Goal: Task Accomplishment & Management: Manage account settings

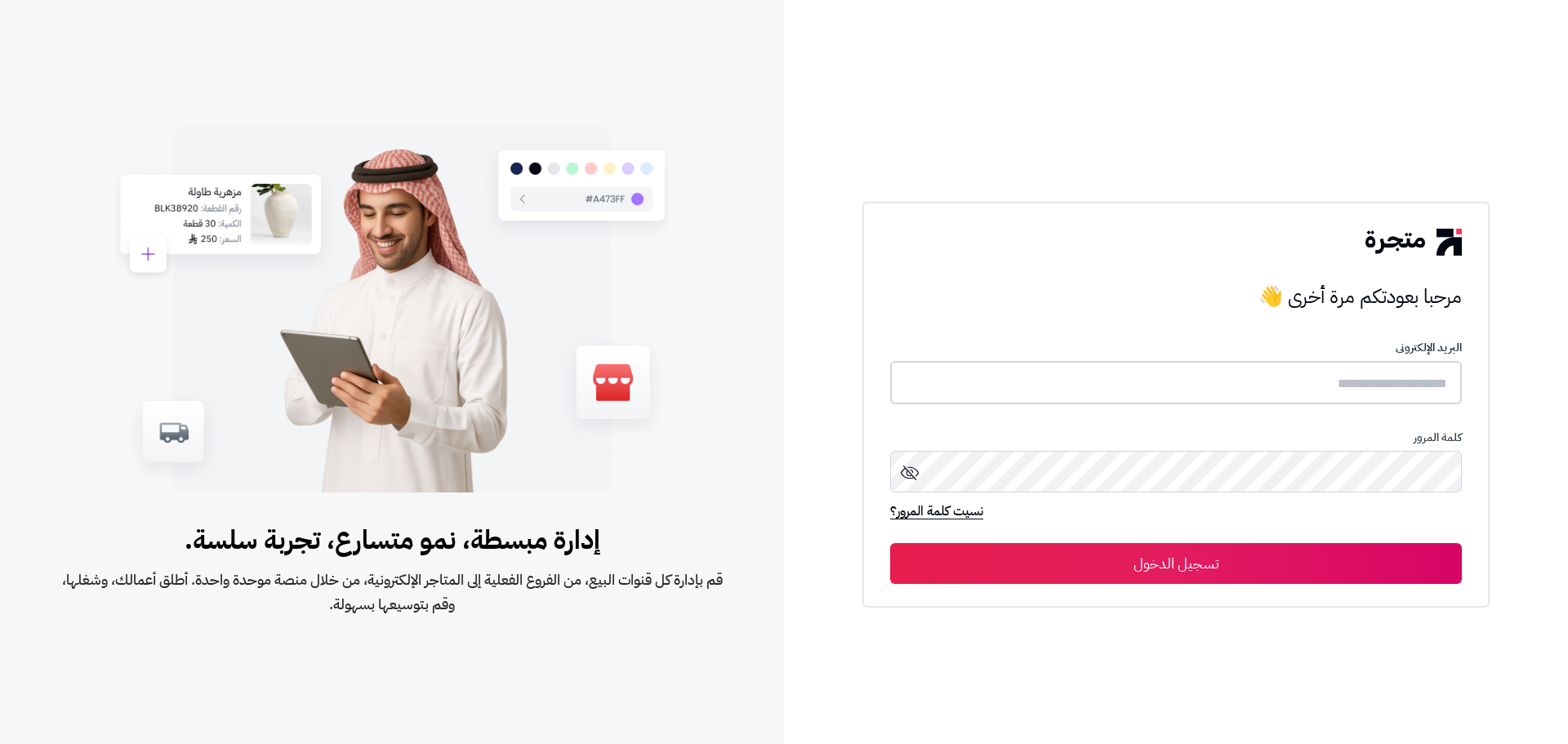
click at [1077, 376] on input "text" at bounding box center [1176, 383] width 571 height 44
type input "**********"
click at [890, 543] on button "تسجيل الدخول" at bounding box center [1176, 563] width 571 height 41
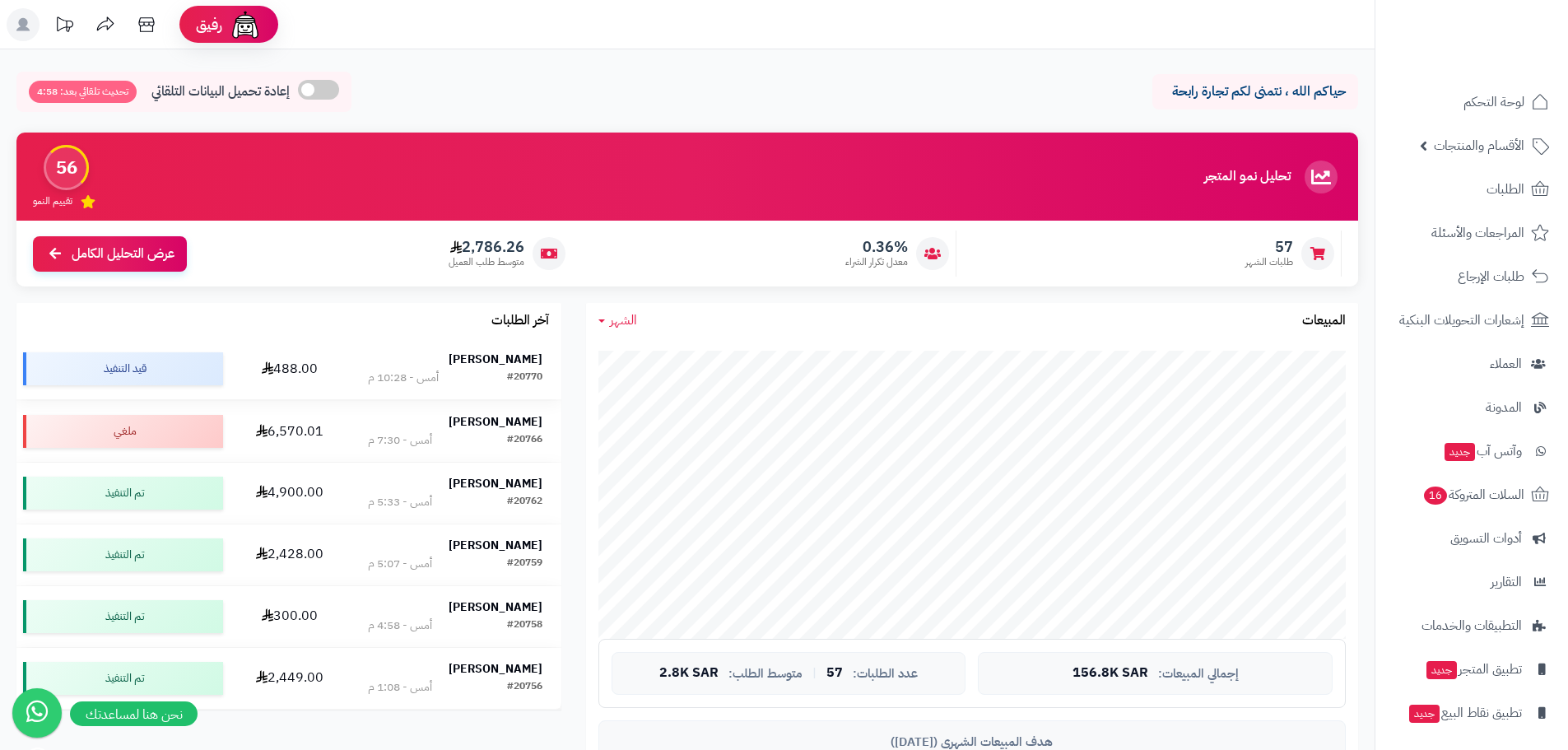
click at [517, 351] on strong "Ali Alattas" at bounding box center [495, 359] width 94 height 17
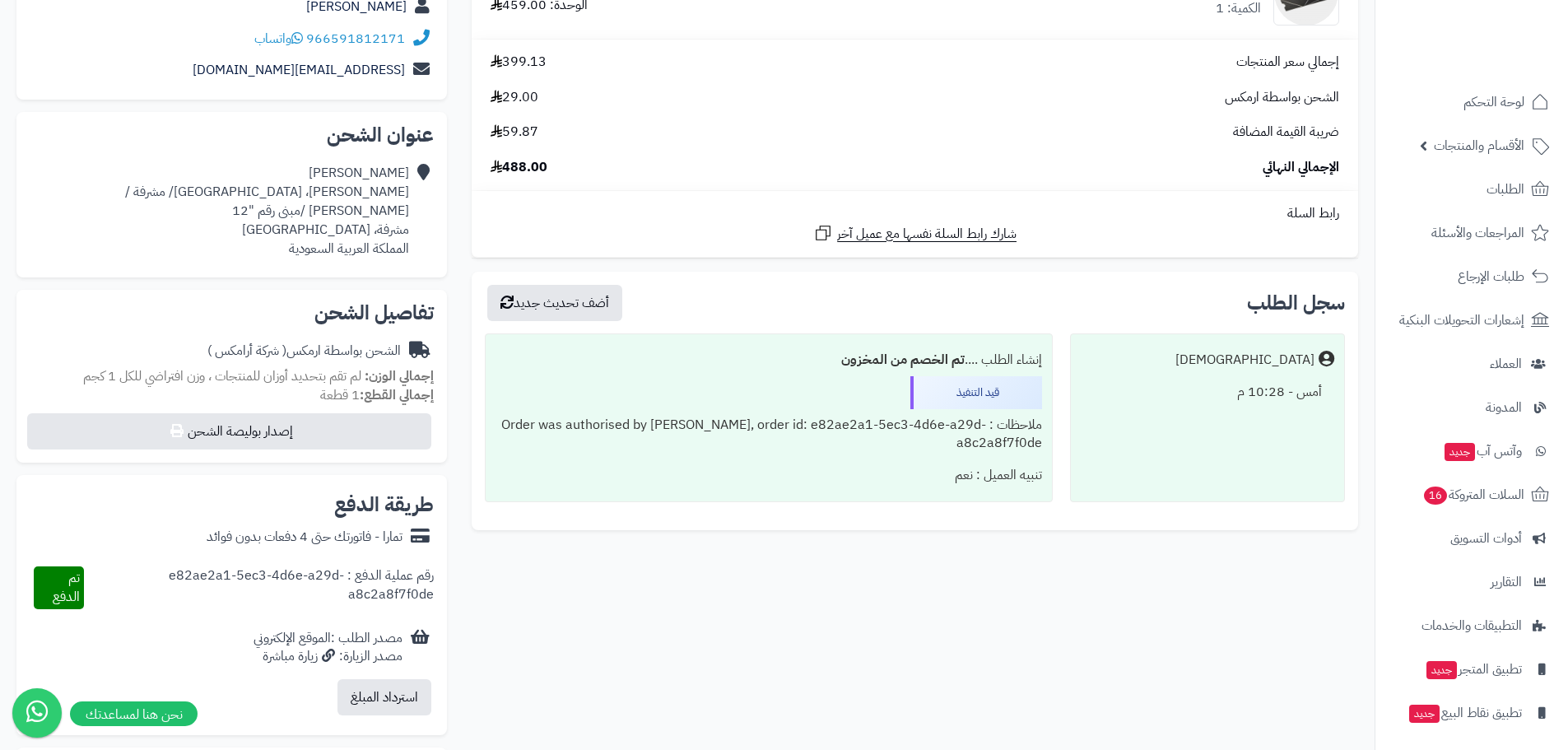
scroll to position [329, 0]
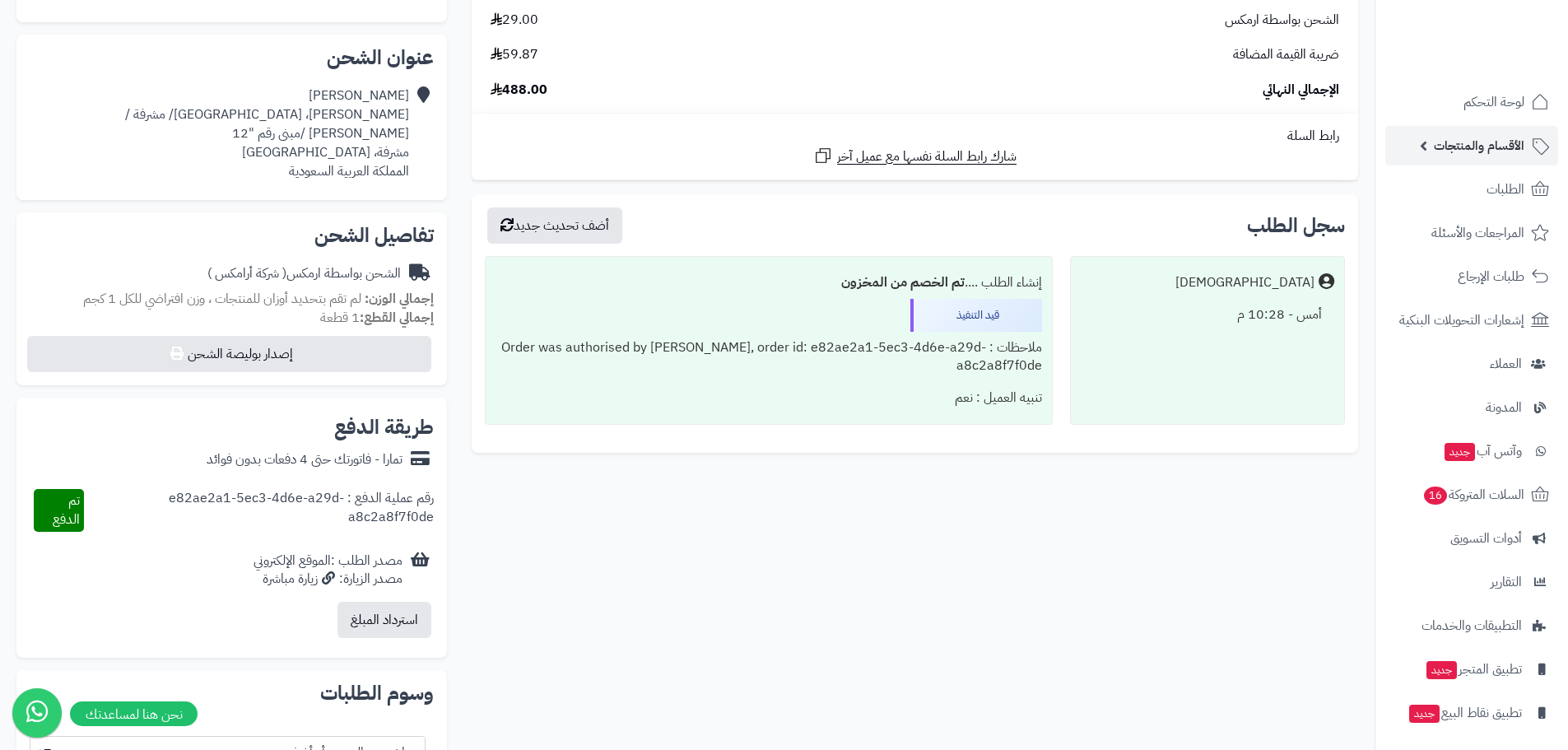
click at [1501, 135] on span "الأقسام والمنتجات" at bounding box center [1478, 145] width 90 height 23
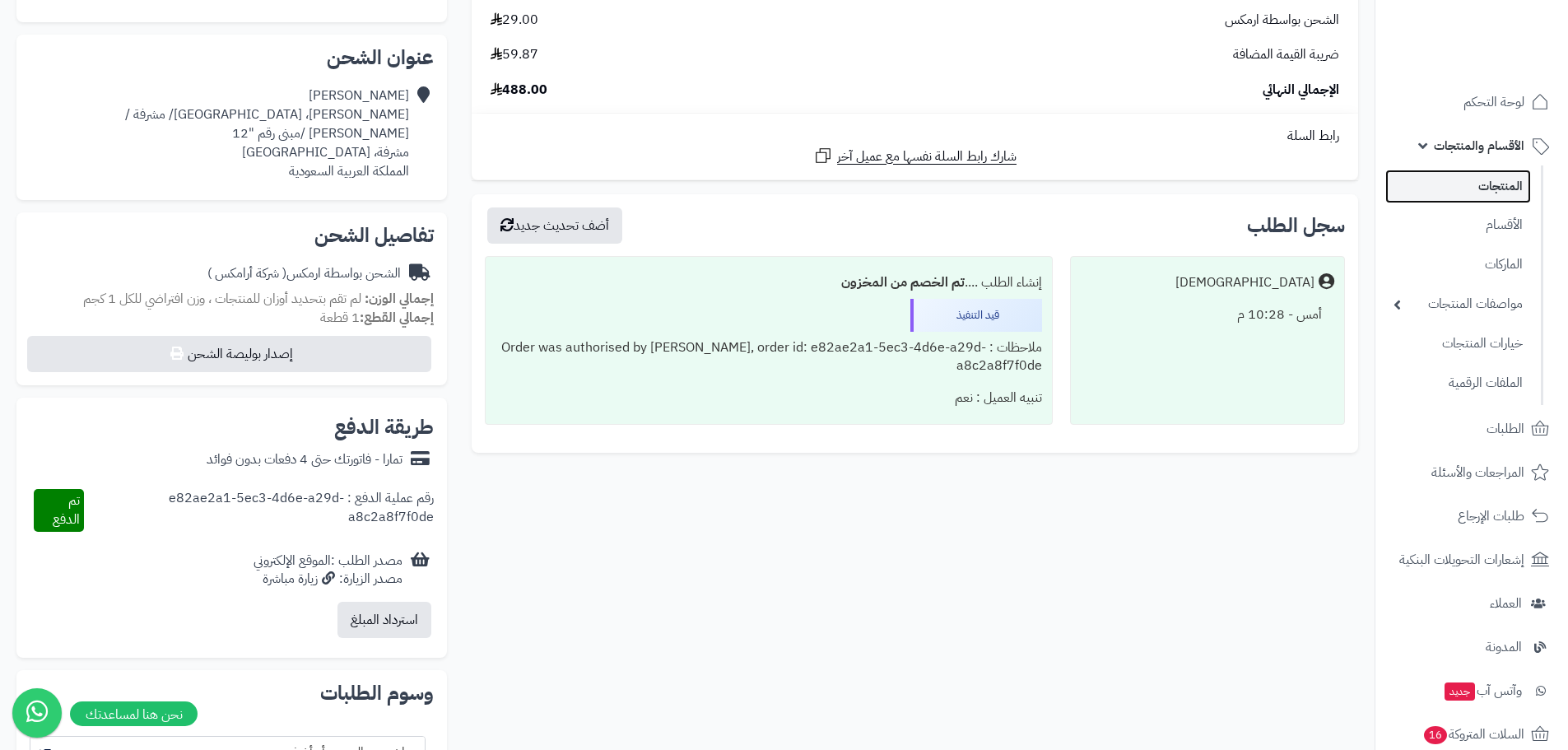
click at [1484, 180] on link "المنتجات" at bounding box center [1458, 187] width 146 height 34
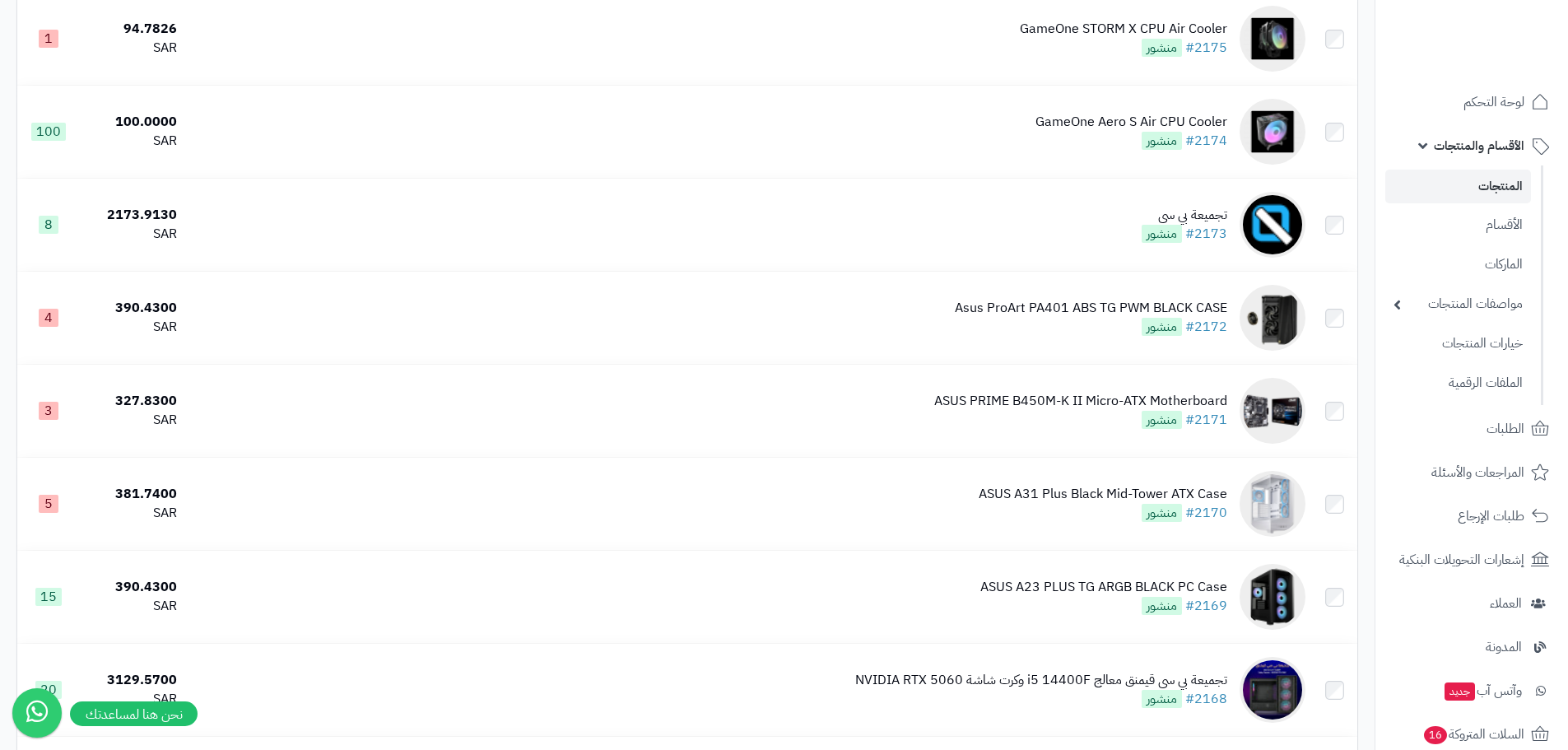
scroll to position [411, 0]
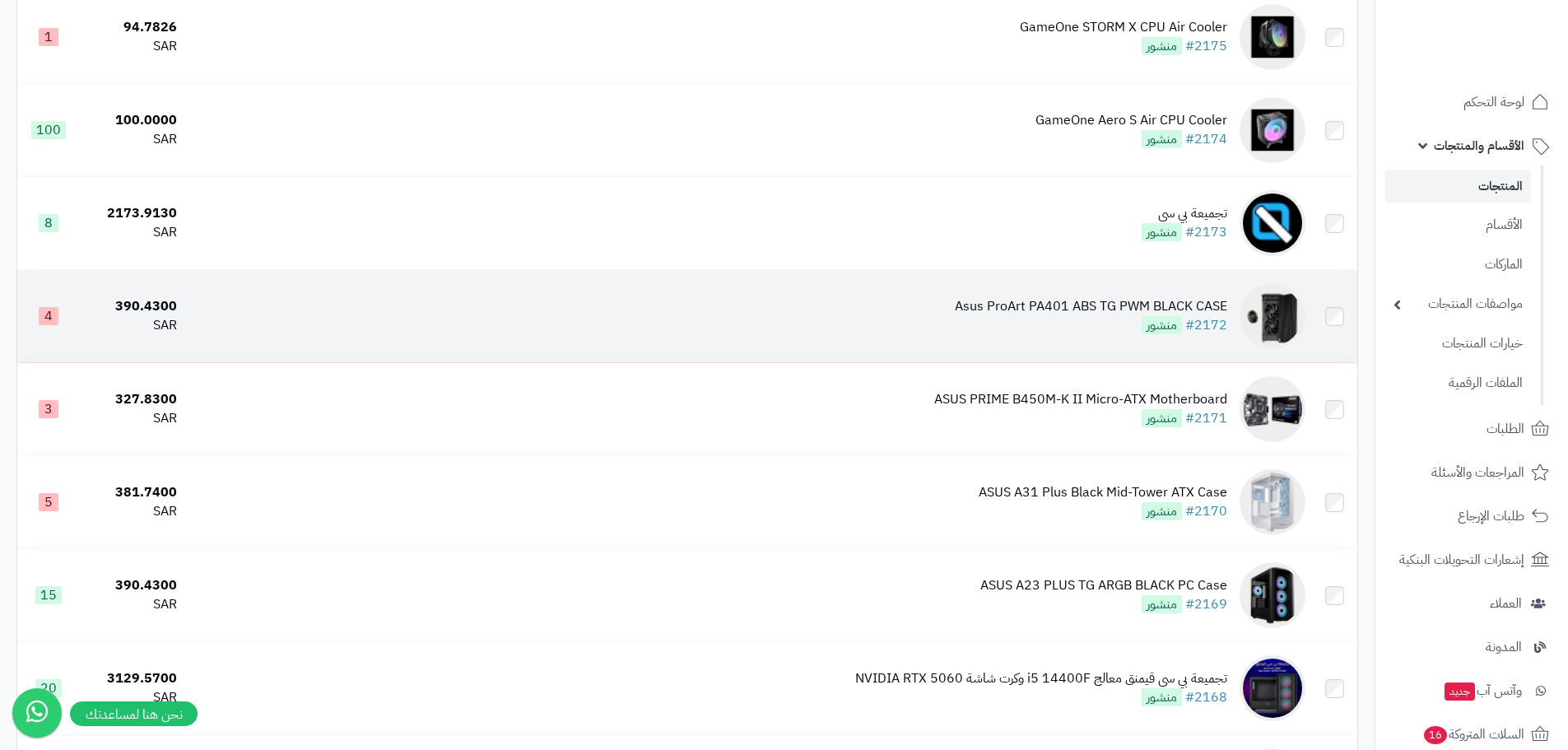
click at [1035, 301] on div "Asus ProArt PA401 ABS TG PWM BLACK CASE" at bounding box center [1091, 307] width 273 height 19
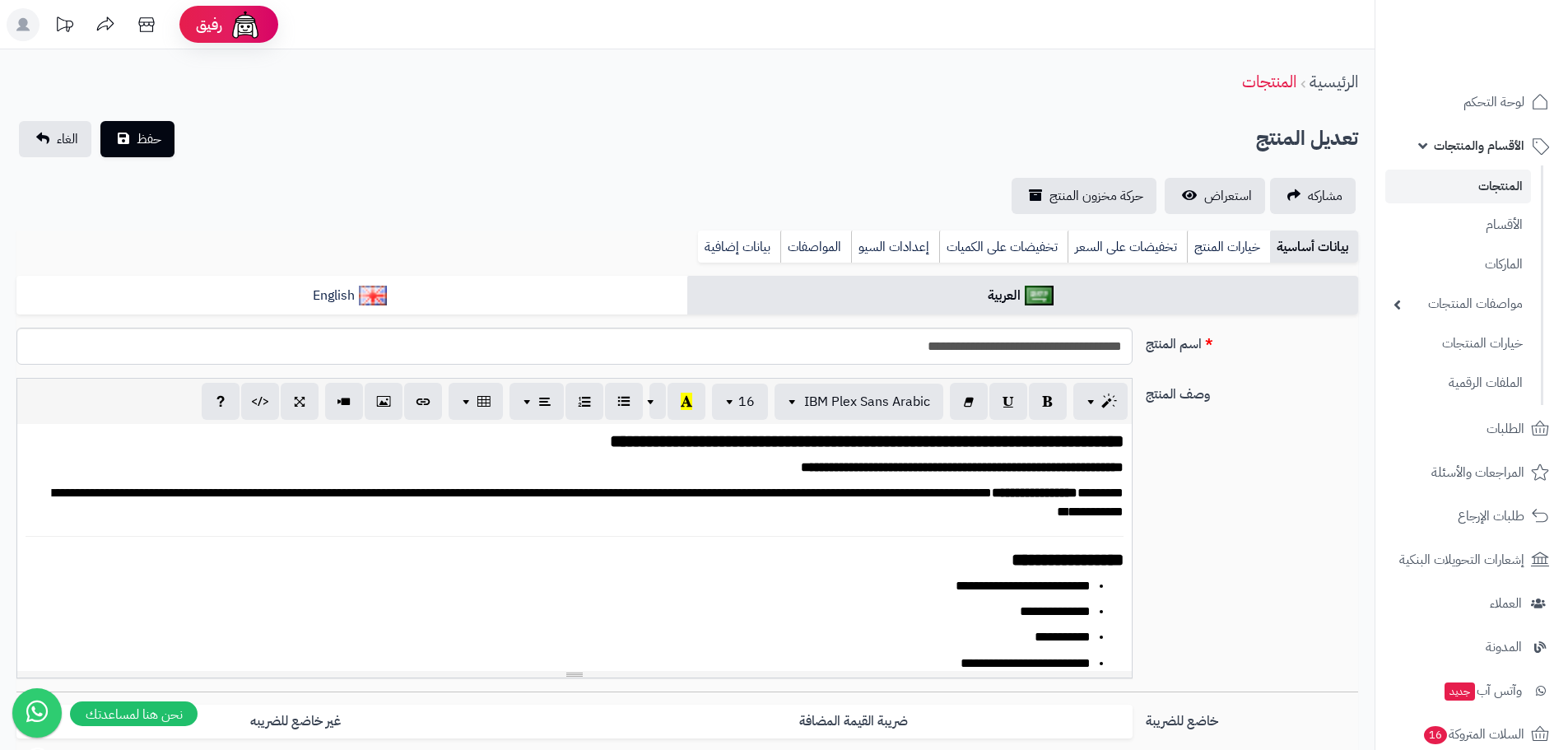
click at [983, 345] on input "**********" at bounding box center [574, 346] width 1116 height 37
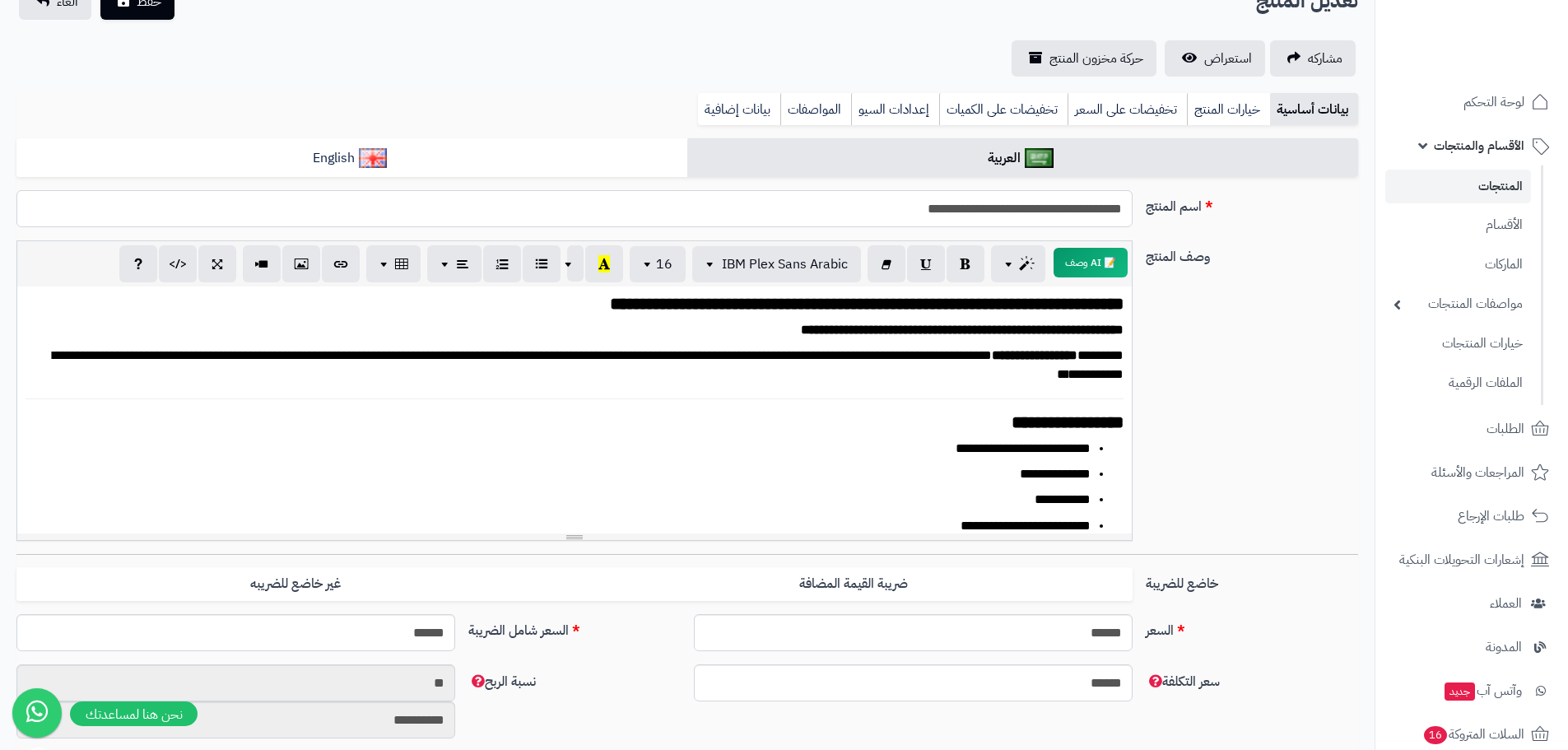
scroll to position [165, 0]
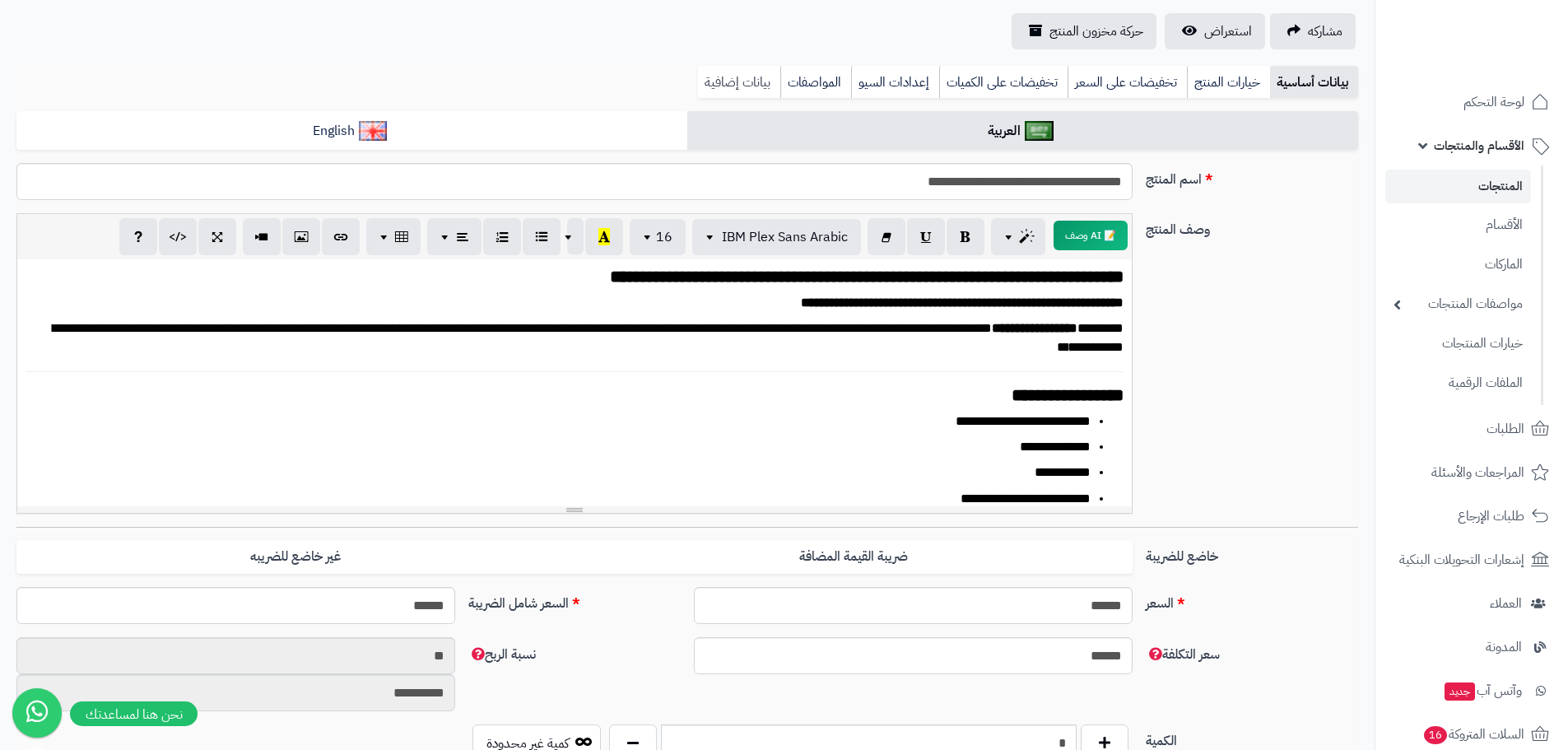
click at [732, 92] on link "بيانات إضافية" at bounding box center [739, 82] width 82 height 33
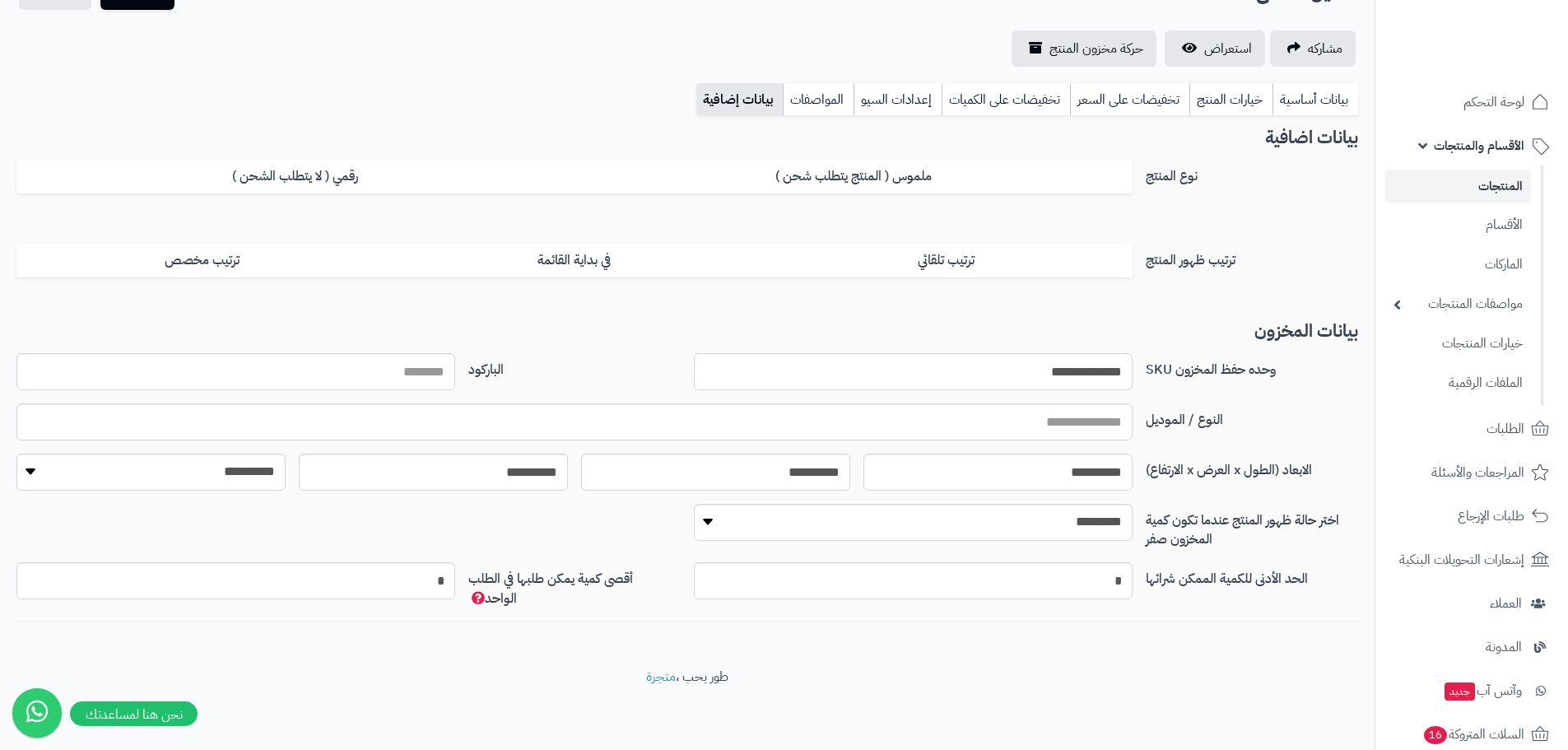
click at [1013, 372] on input "**********" at bounding box center [914, 372] width 439 height 37
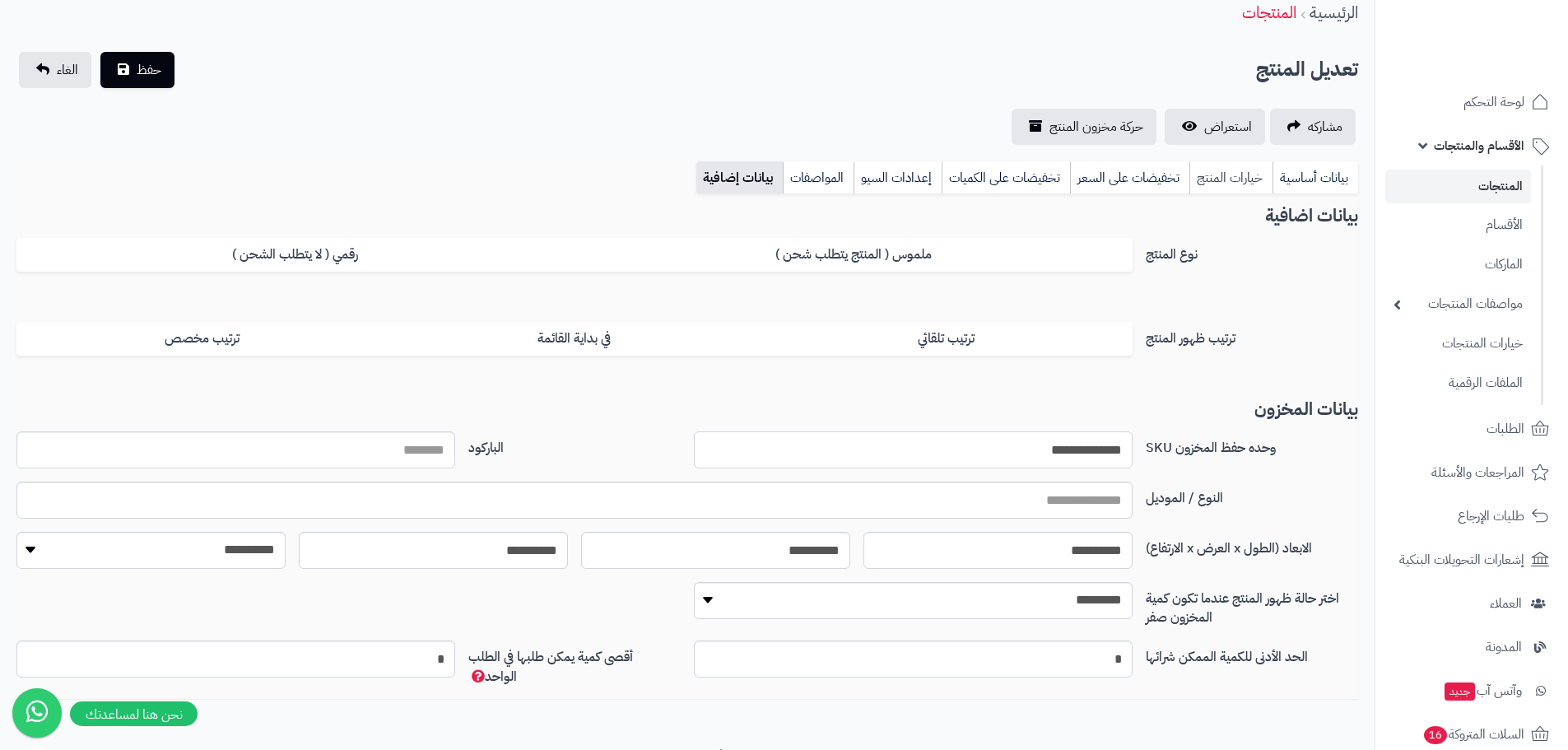
scroll to position [0, 0]
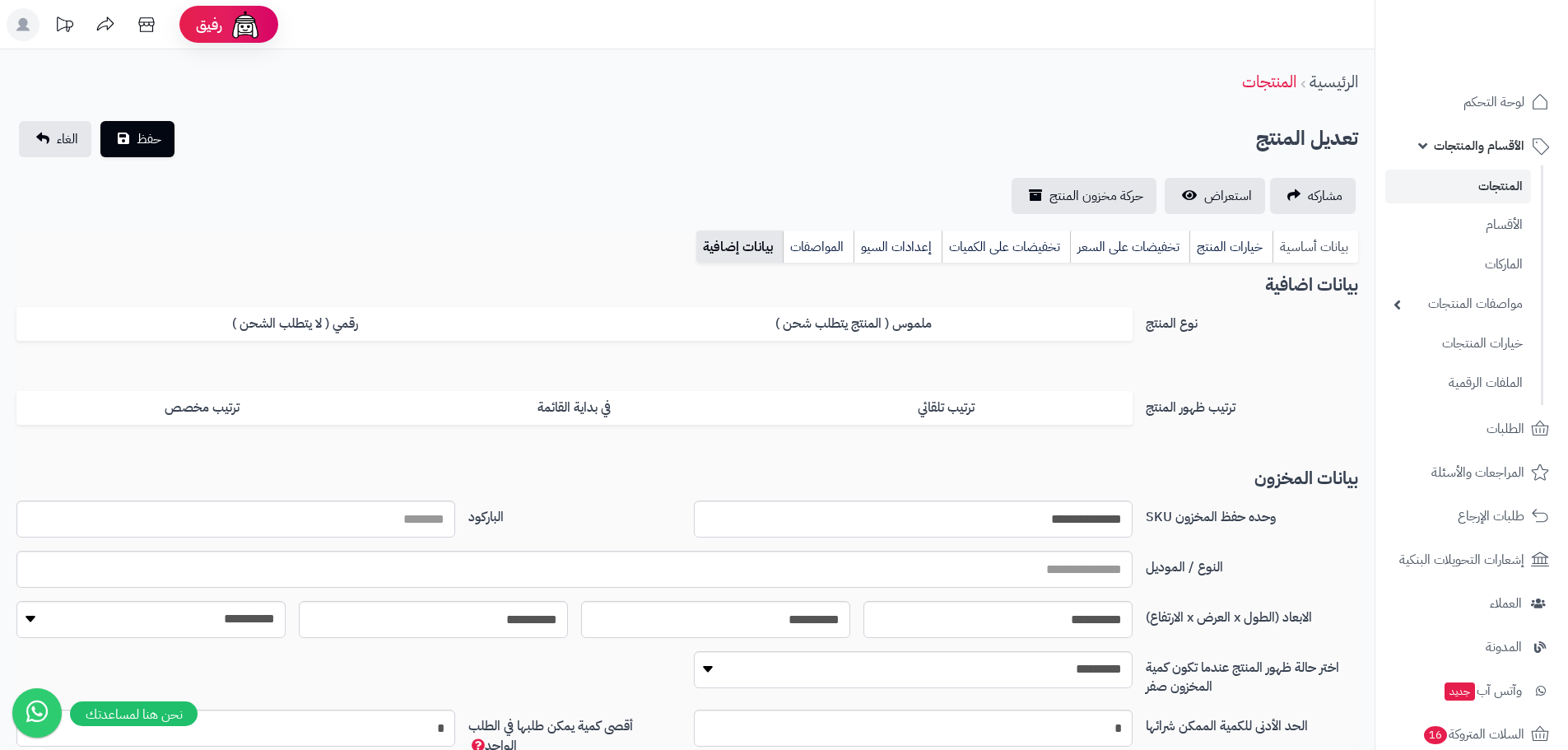
click at [1292, 250] on link "بيانات أساسية" at bounding box center [1315, 247] width 85 height 33
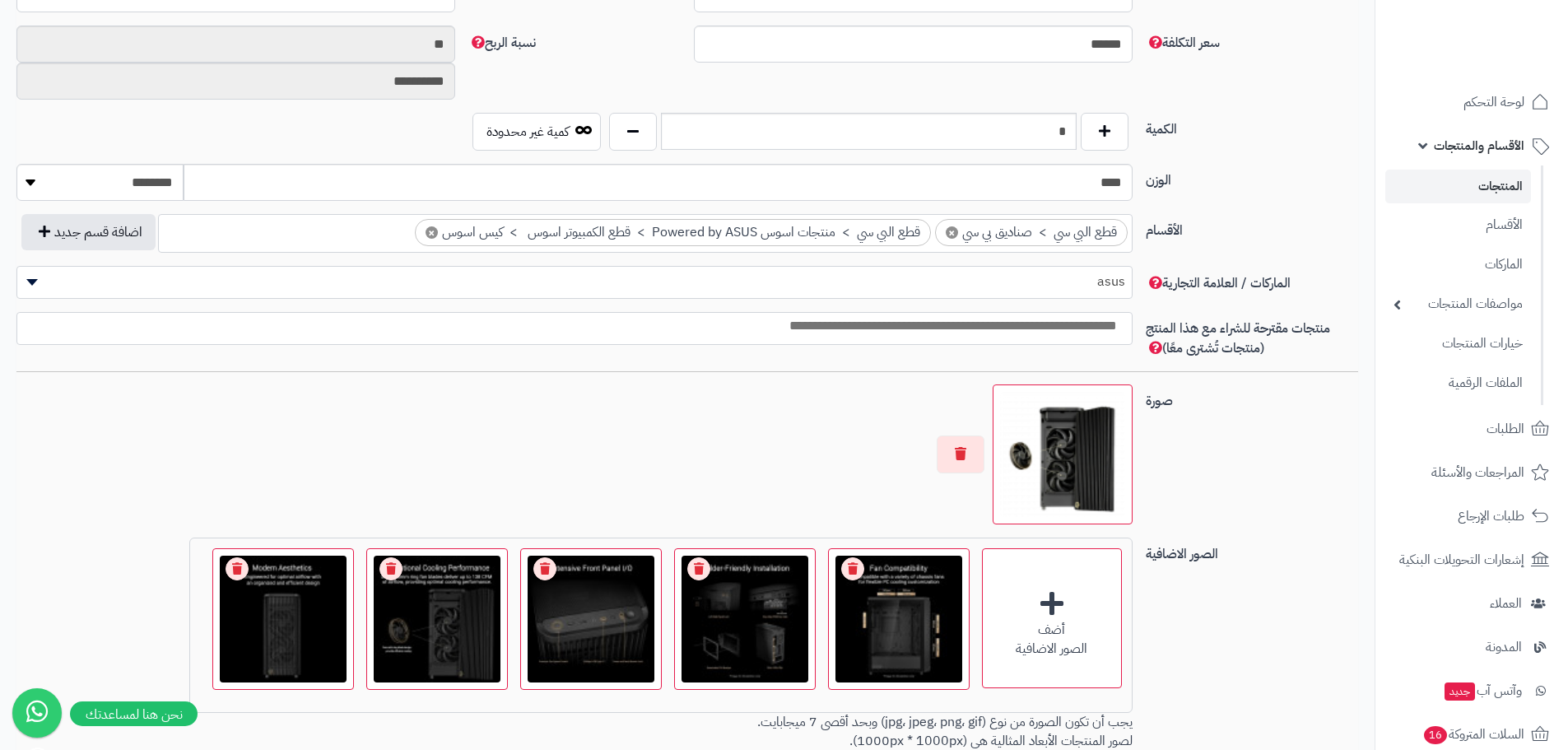
scroll to position [823, 0]
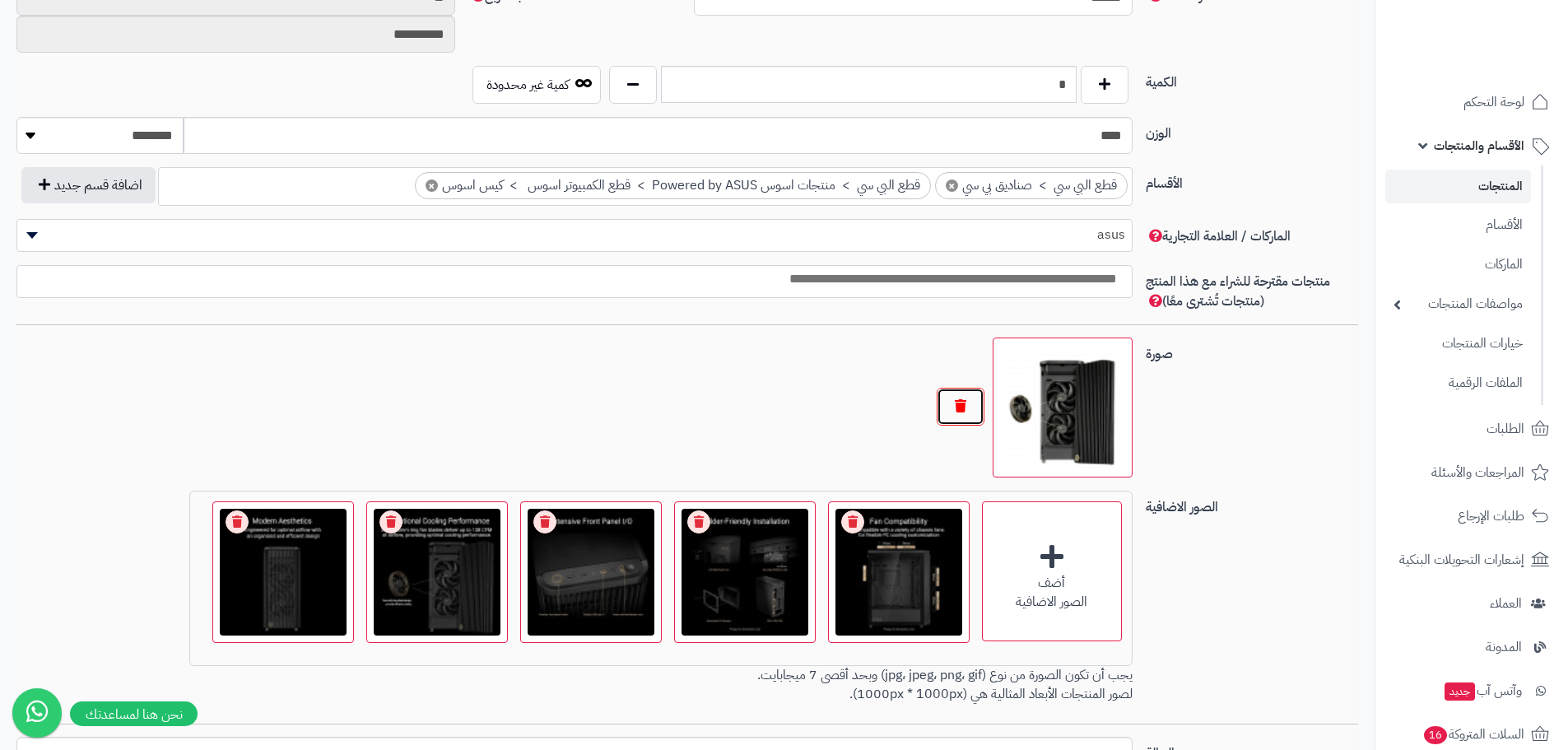
click at [974, 421] on button "button" at bounding box center [960, 406] width 48 height 38
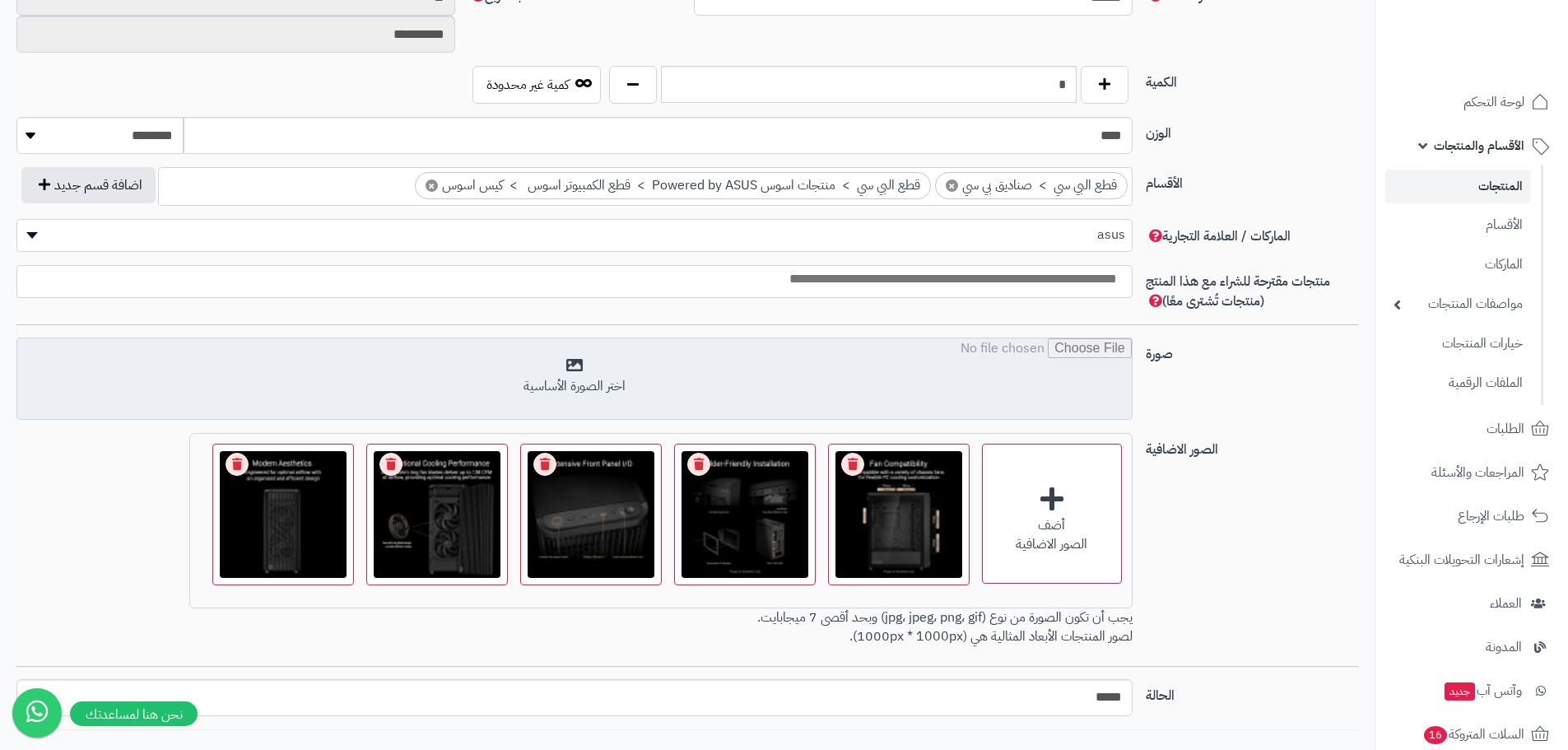
click at [972, 394] on input "file" at bounding box center [574, 379] width 1115 height 82
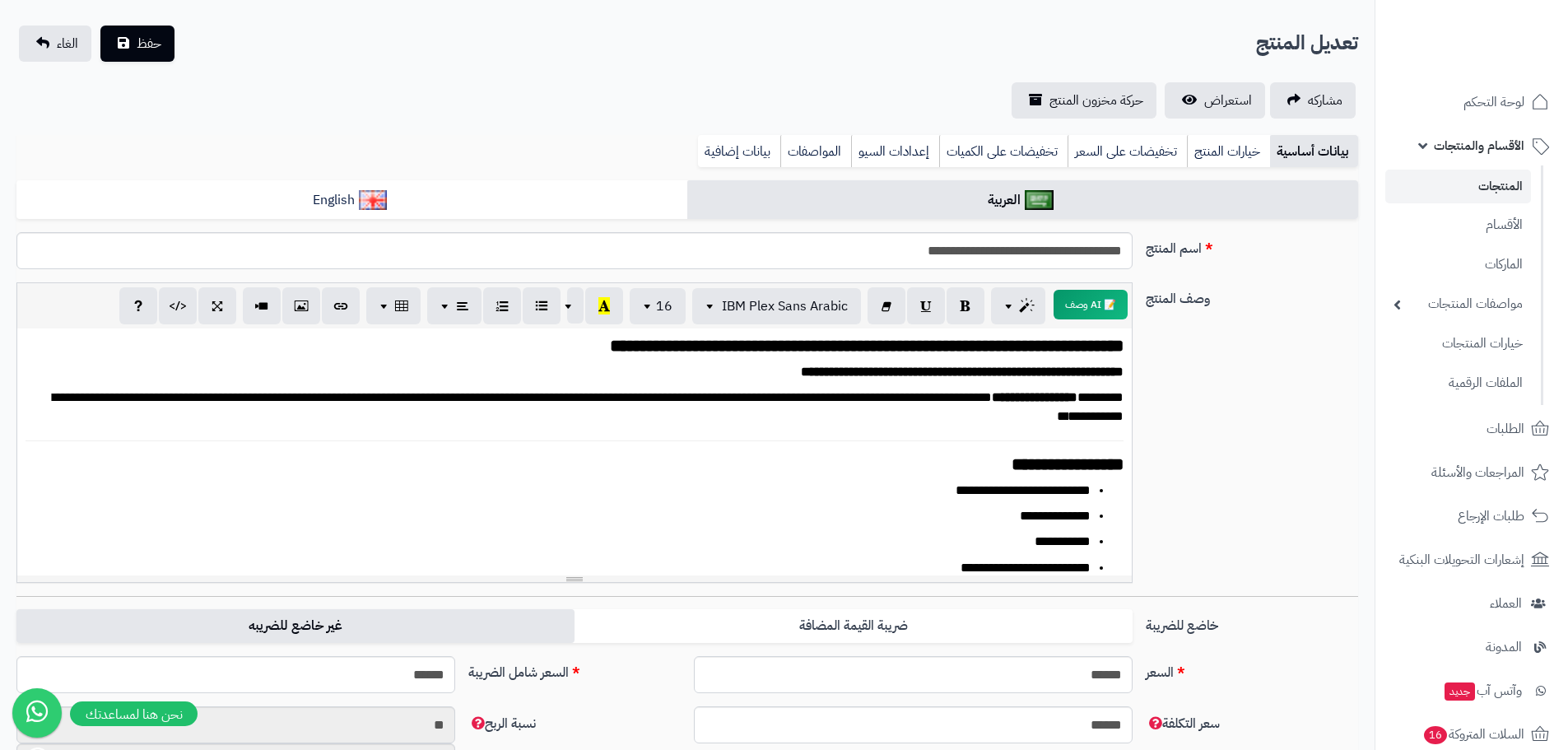
scroll to position [82, 0]
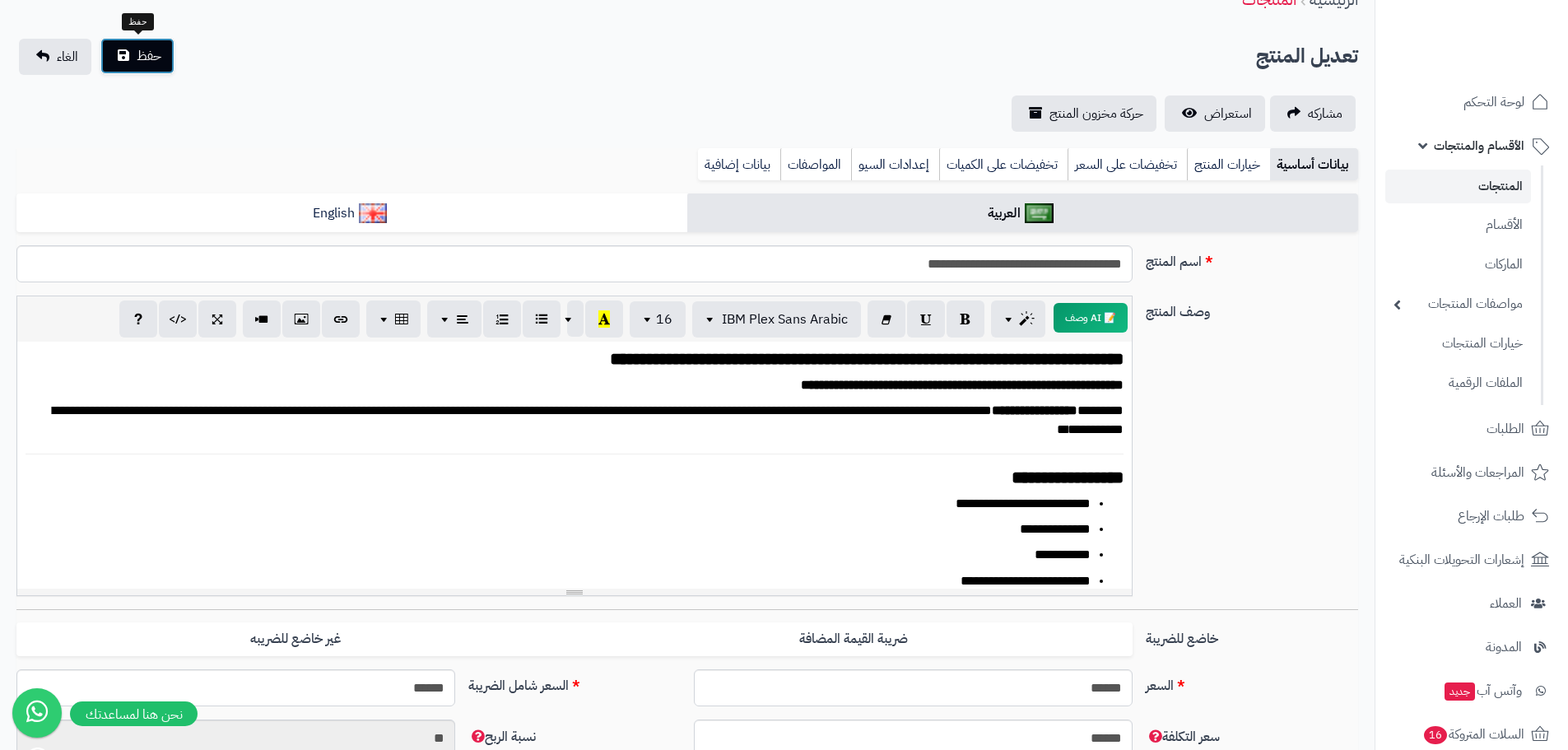
click at [139, 49] on span "حفظ" at bounding box center [149, 56] width 24 height 19
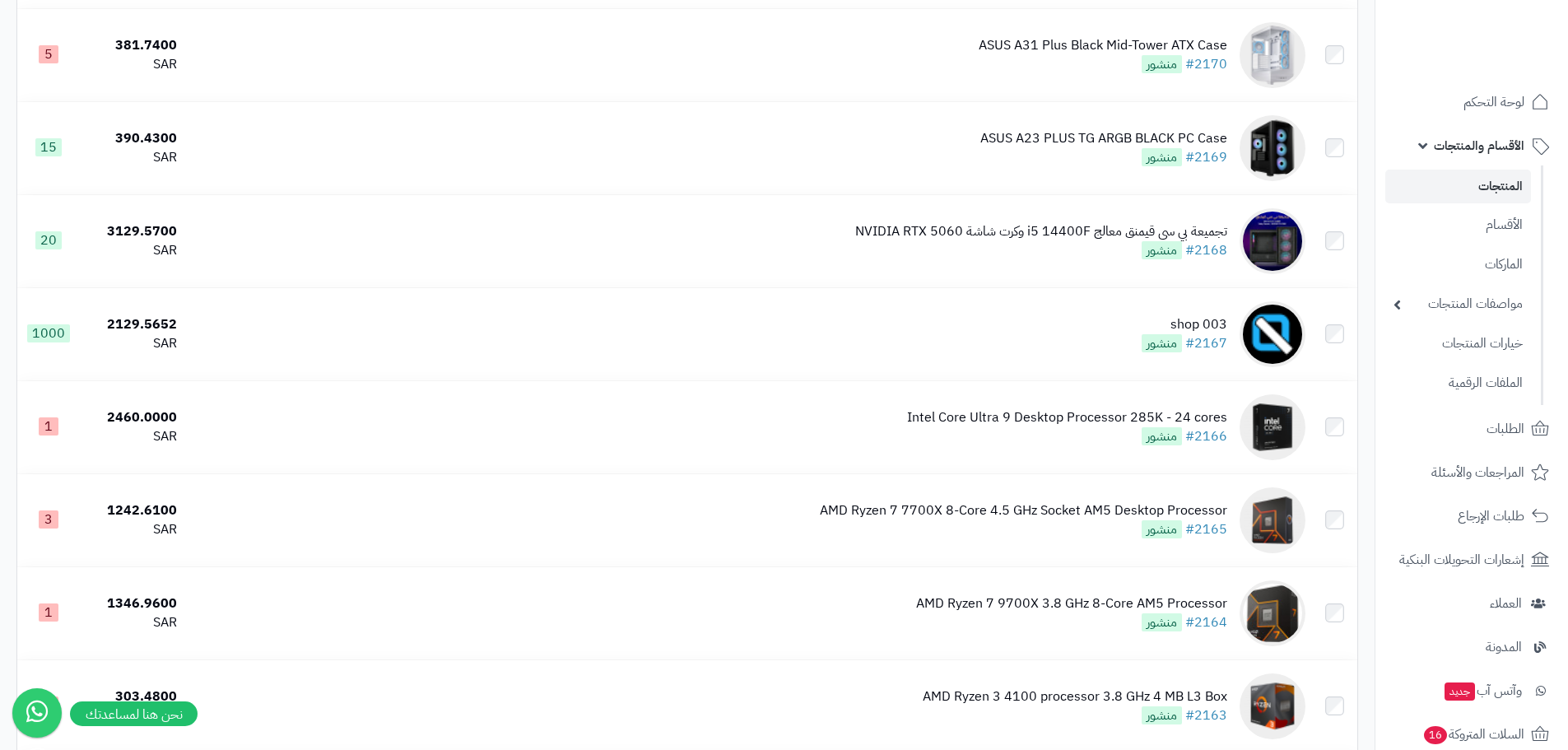
scroll to position [988, 0]
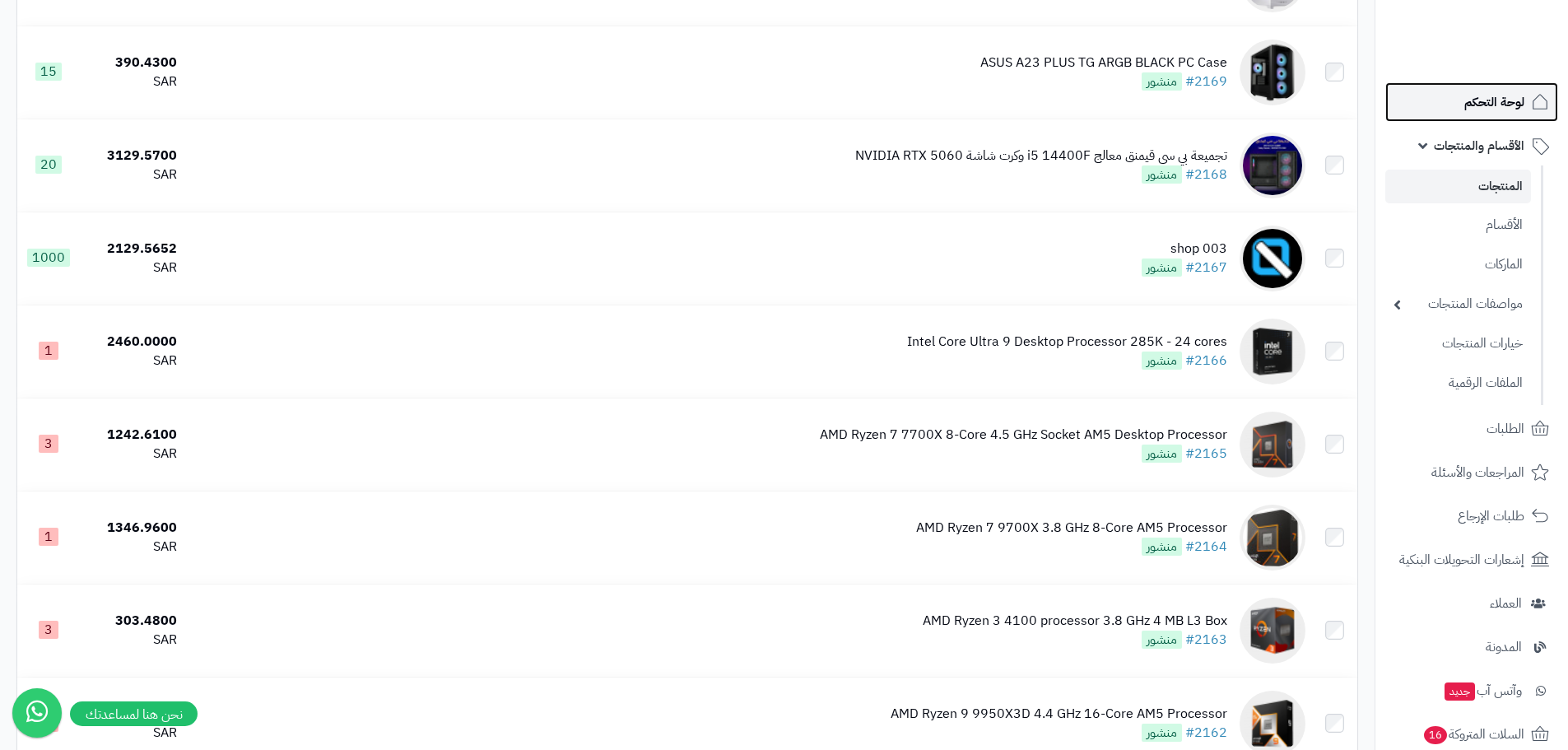
click at [1432, 92] on link "لوحة التحكم" at bounding box center [1472, 101] width 173 height 40
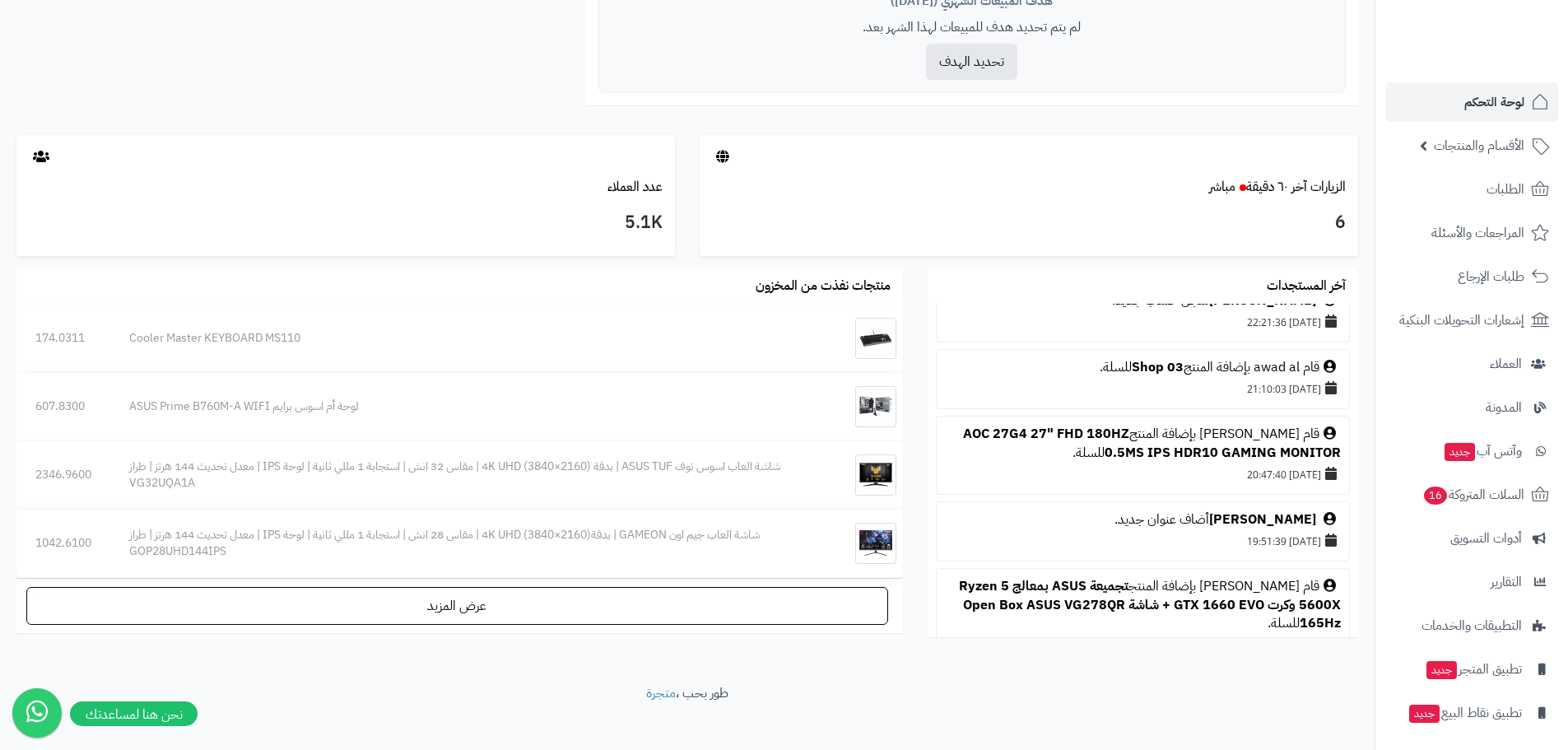
scroll to position [247, 0]
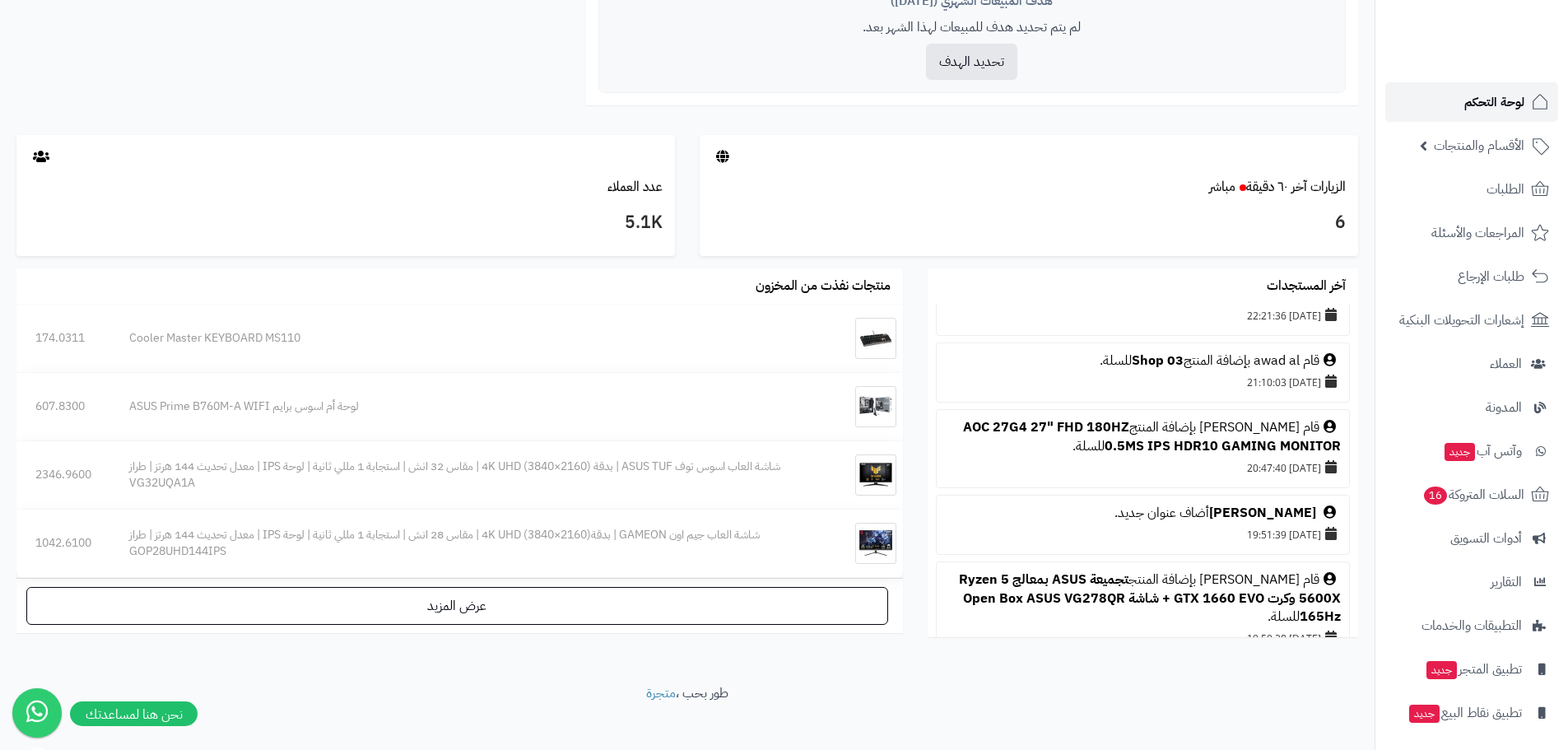
click at [1502, 92] on span "لوحة التحكم" at bounding box center [1494, 101] width 60 height 23
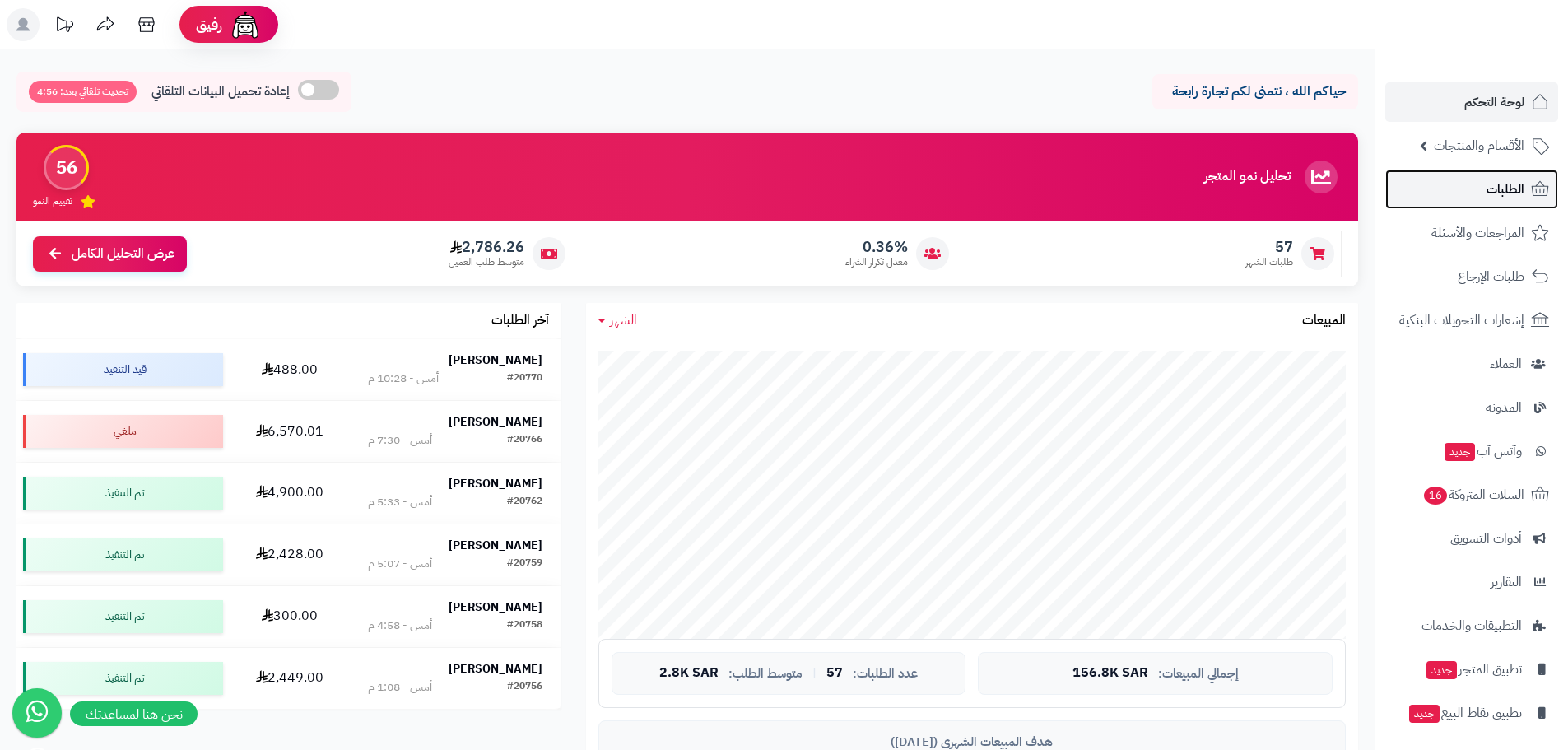
click at [1441, 176] on link "الطلبات" at bounding box center [1472, 189] width 173 height 40
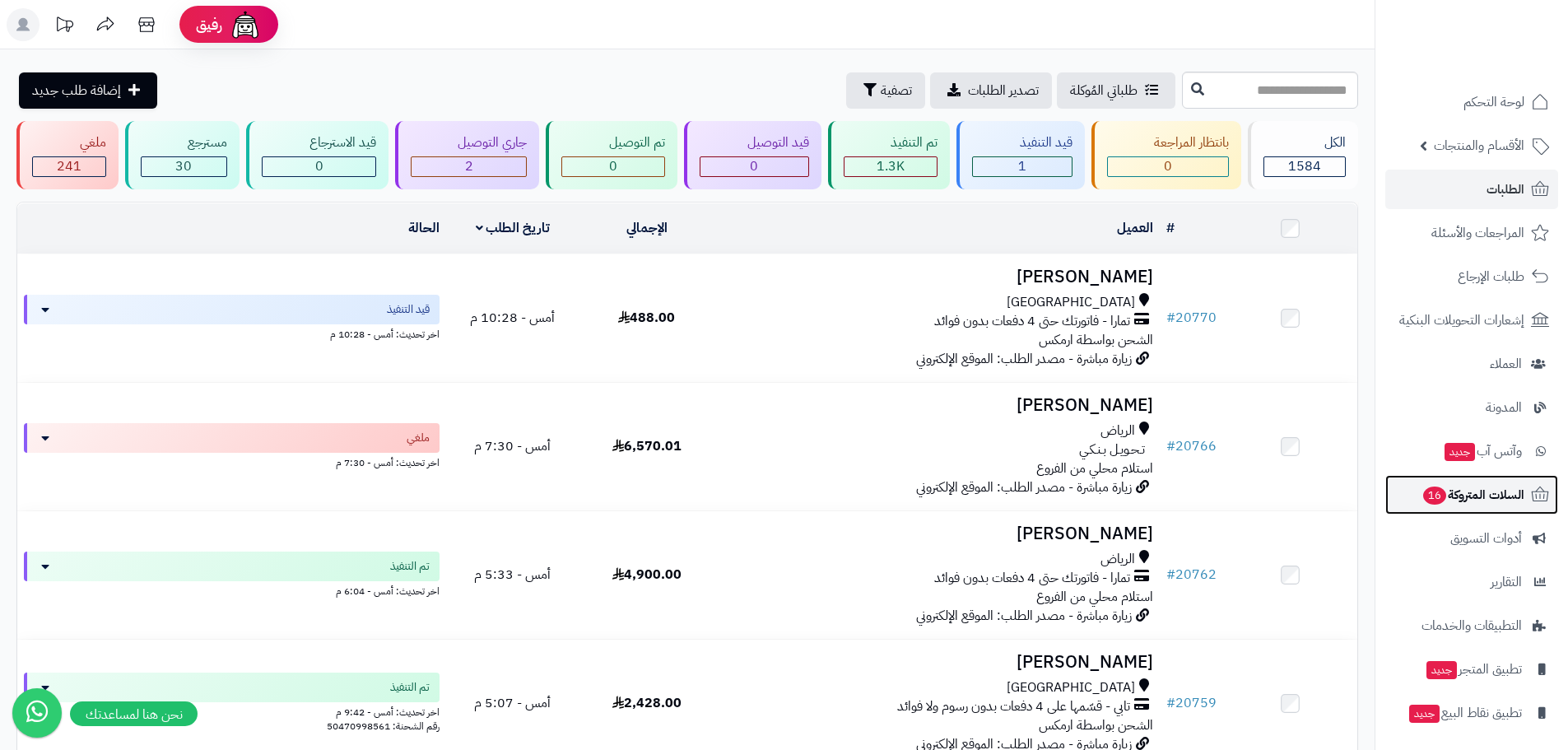
click at [1476, 481] on link "السلات المتروكة 16" at bounding box center [1472, 494] width 173 height 40
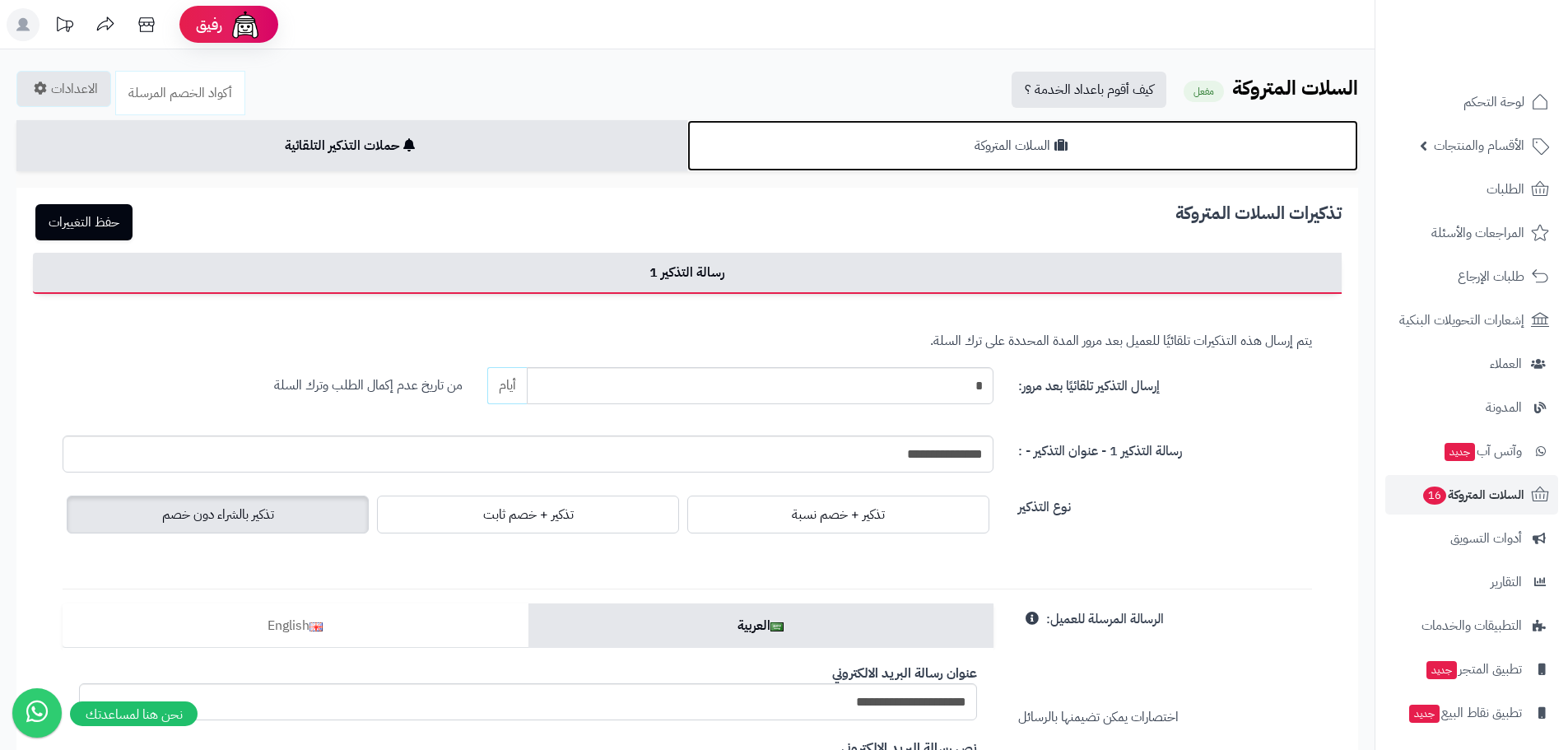
click at [1057, 124] on link "السلات المتروكة" at bounding box center [1023, 145] width 670 height 51
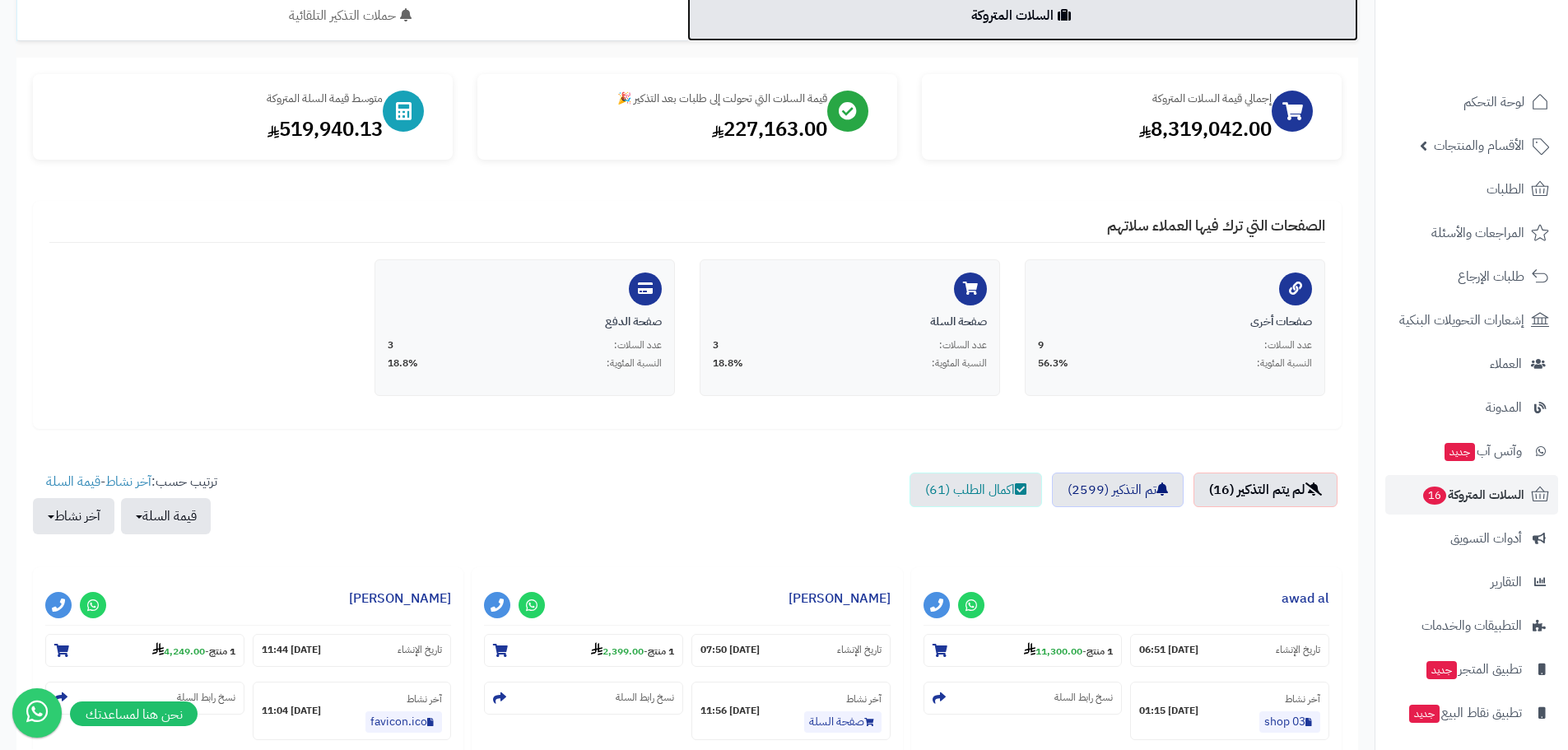
scroll to position [329, 0]
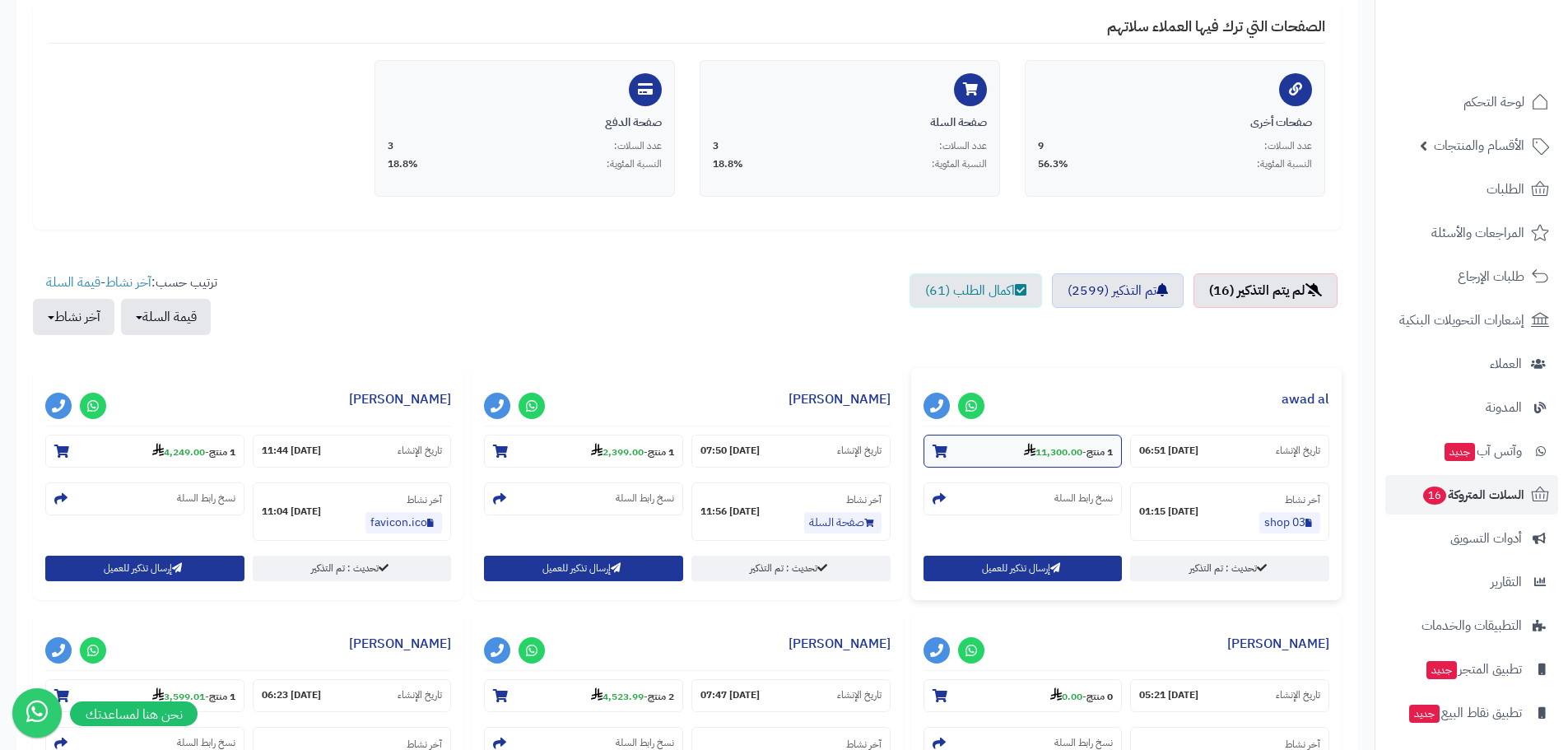
click at [1035, 443] on small "1 منتج - 11,300.00" at bounding box center [1068, 450] width 89 height 16
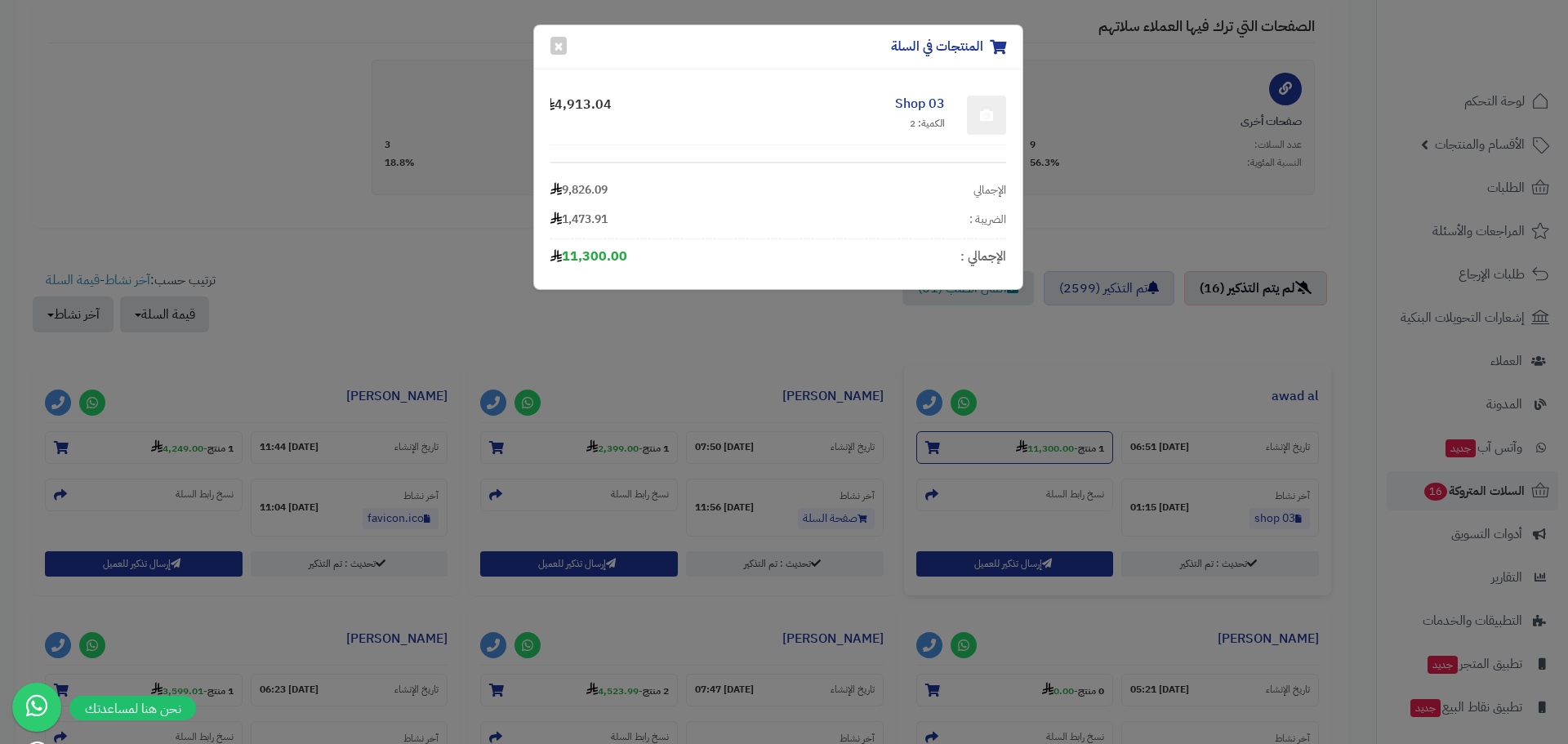
click at [1027, 440] on div "المنتجات في السلة × 03 Shop الكمية: 2 4,913.04 الإجمالي 9,826.09 الضريبة : 1,47…" at bounding box center [784, 372] width 1568 height 744
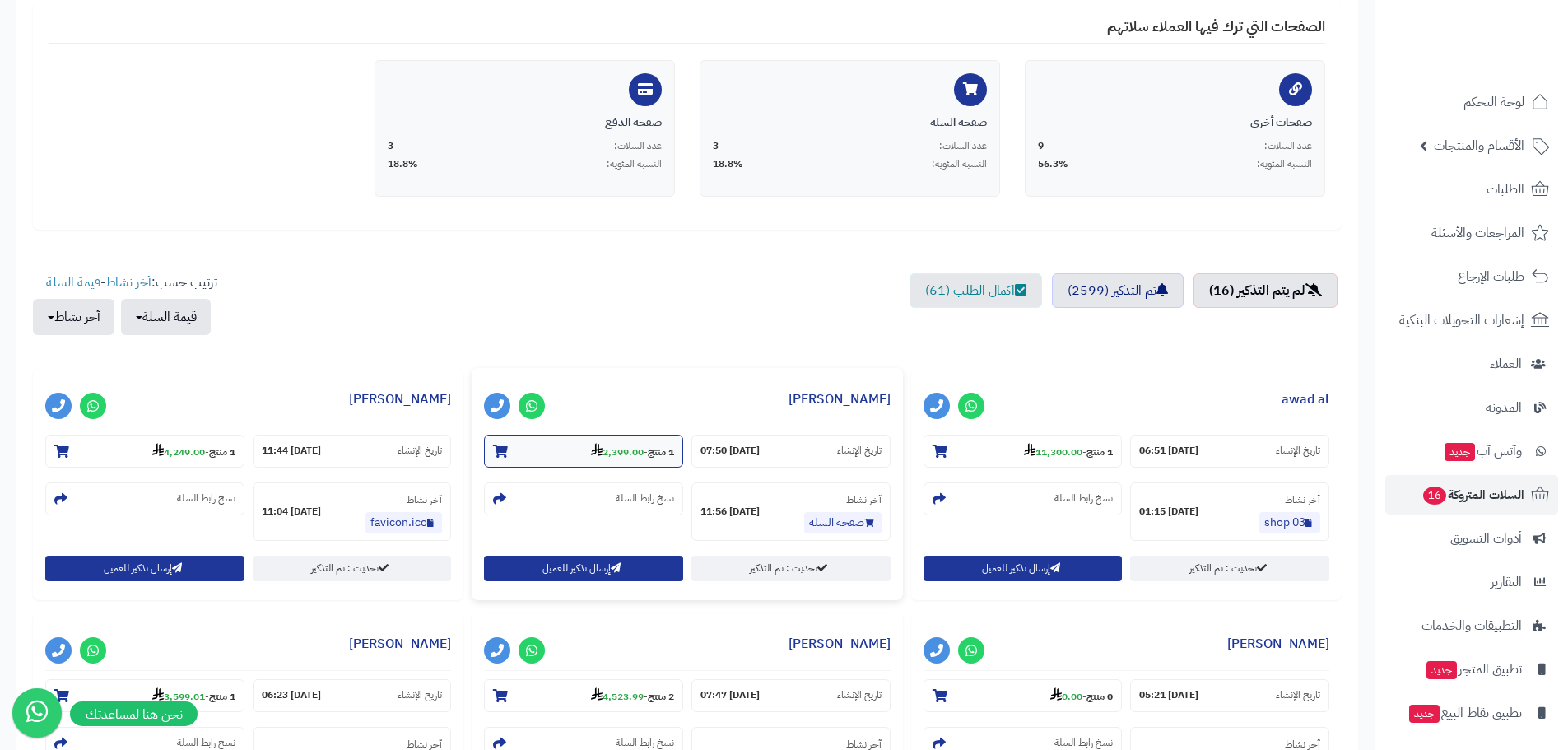
click at [606, 447] on strong "2,399.00" at bounding box center [617, 452] width 52 height 15
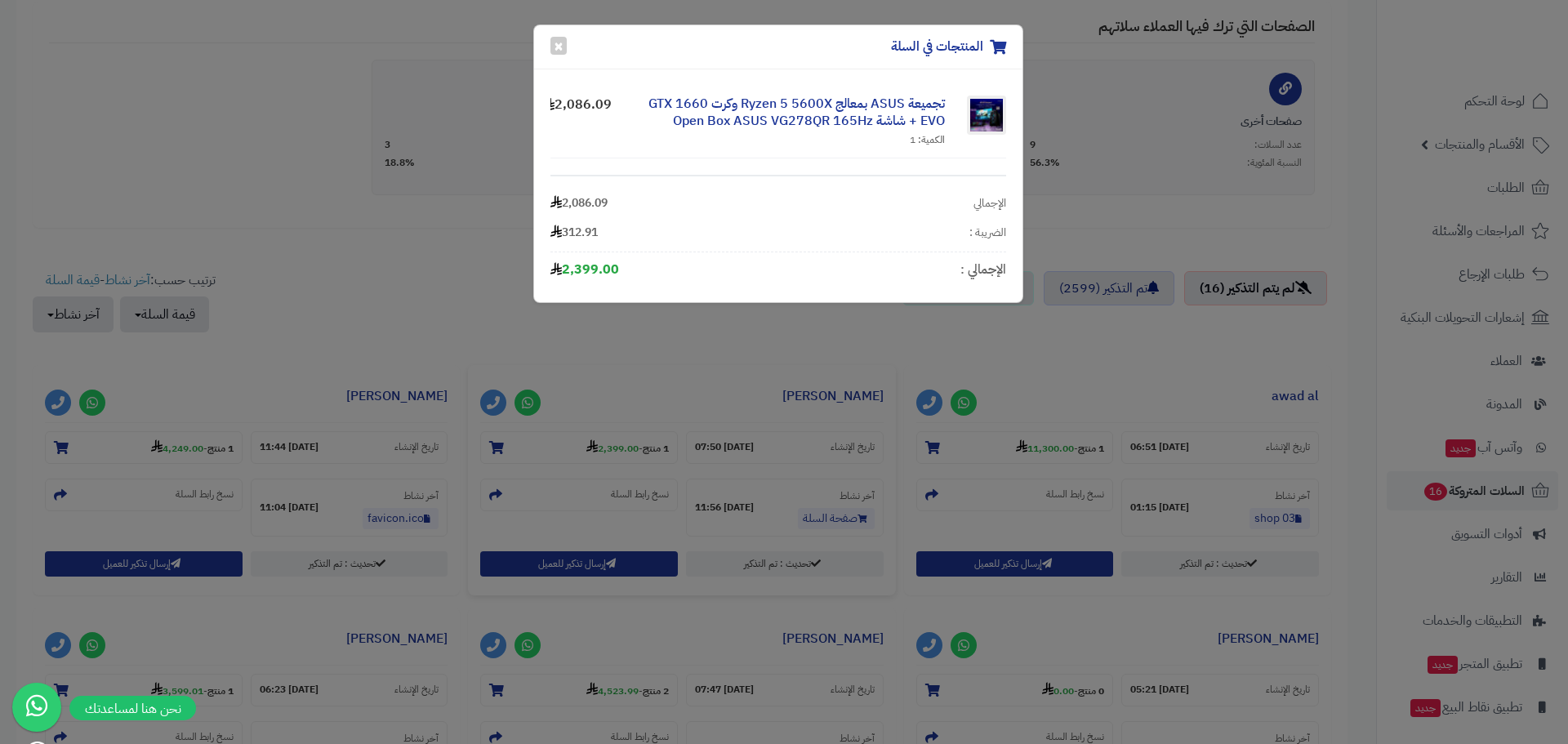
click at [187, 438] on div "المنتجات في السلة × تجميعة ASUS بمعالج Ryzen 5 5600X وكرت GTX 1660 EVO + شاشة O…" at bounding box center [784, 372] width 1568 height 744
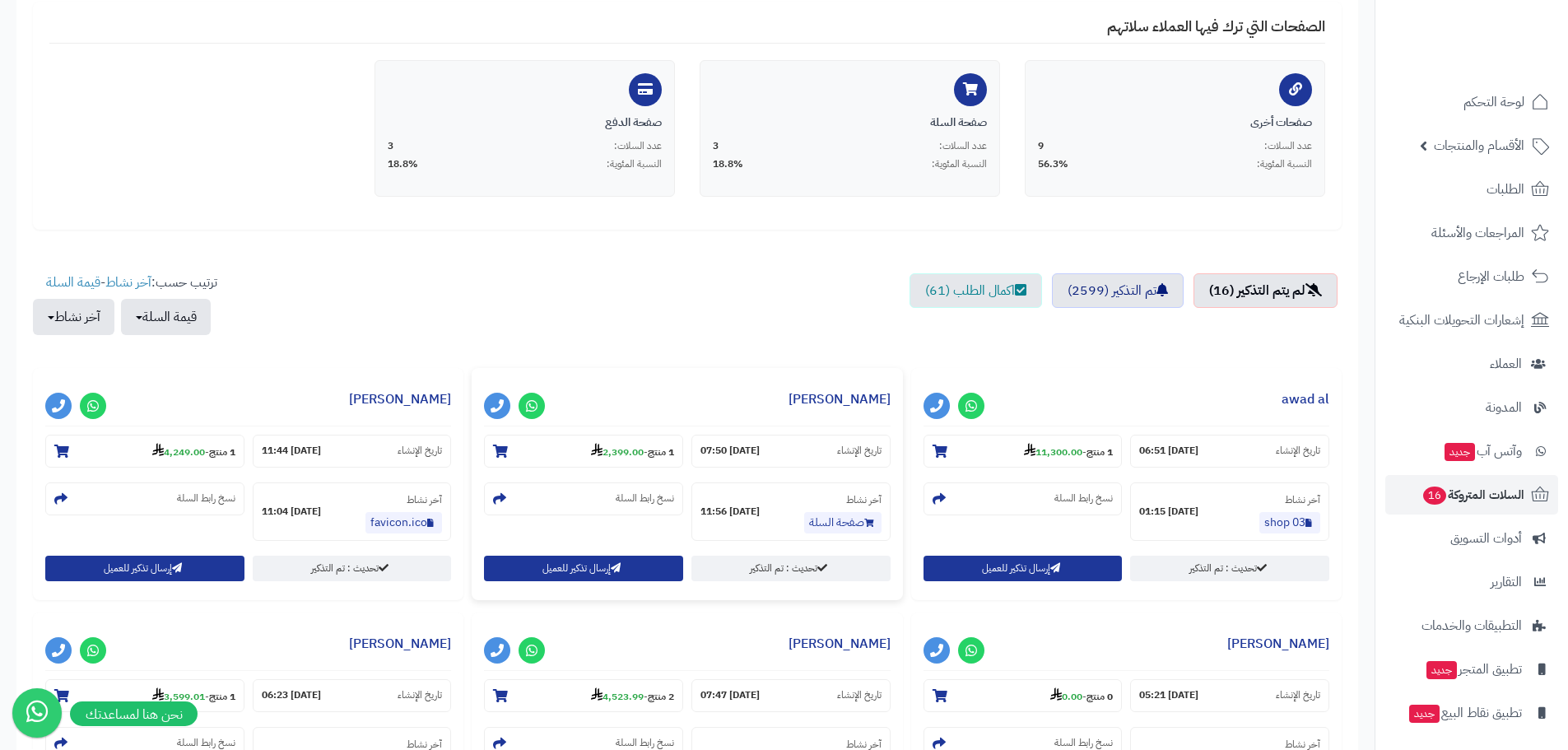
click at [185, 443] on small "1 منتج - 4,249.00" at bounding box center [193, 450] width 83 height 16
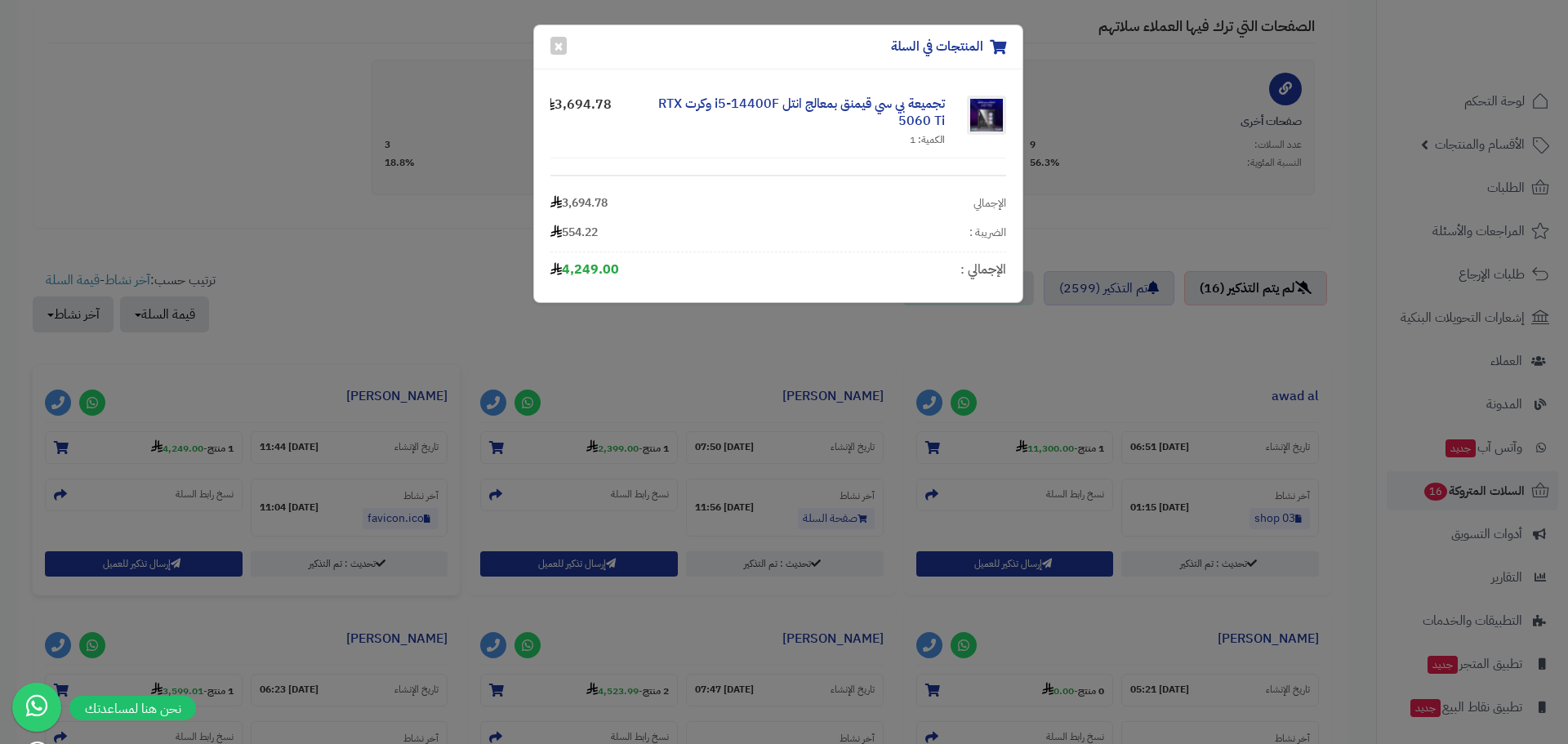
click at [794, 393] on div "المنتجات في السلة × تجميعة بي سي قيمنق بمعالج انتل i5-14400F وكرت RTX 5060 Ti ا…" at bounding box center [784, 372] width 1568 height 744
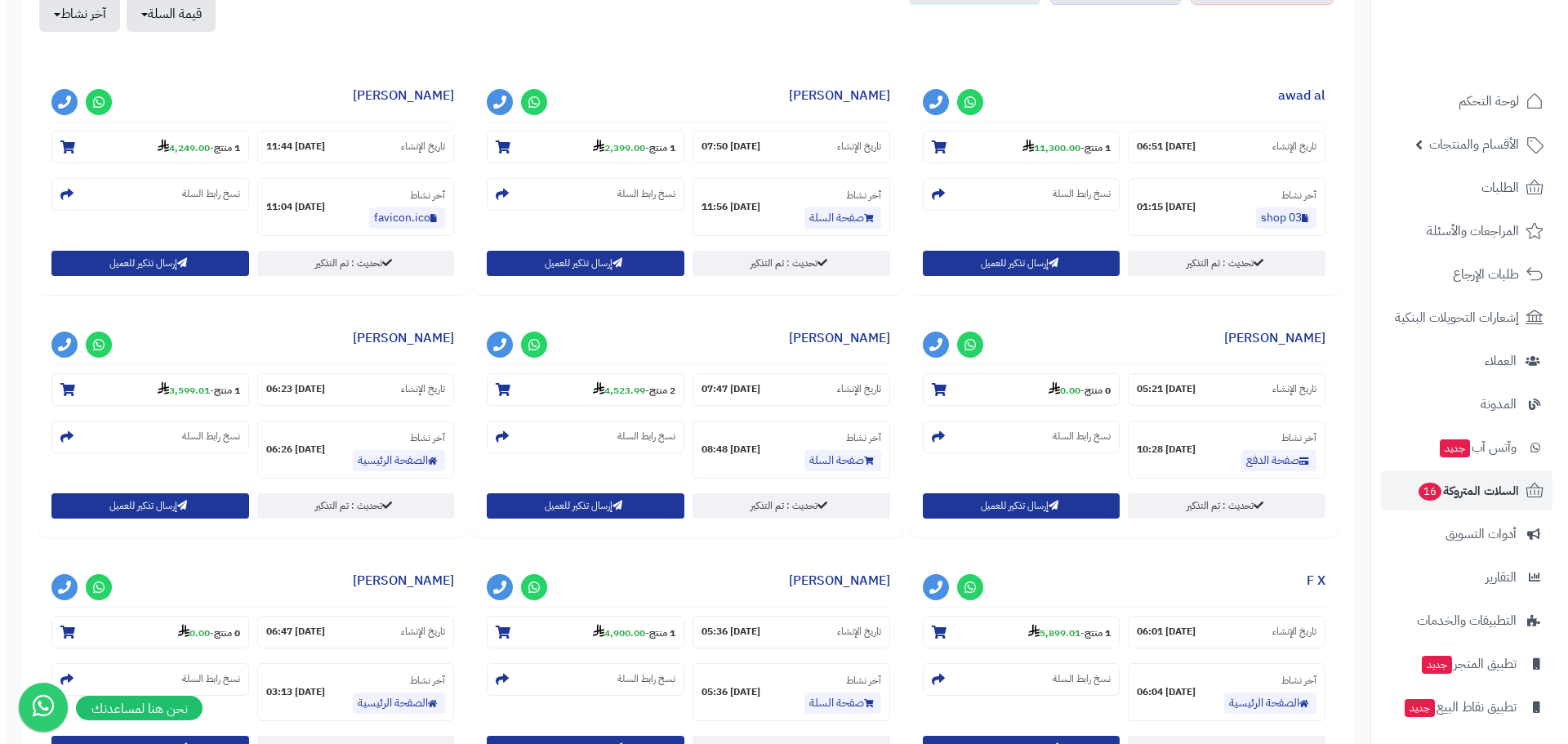
scroll to position [654, 0]
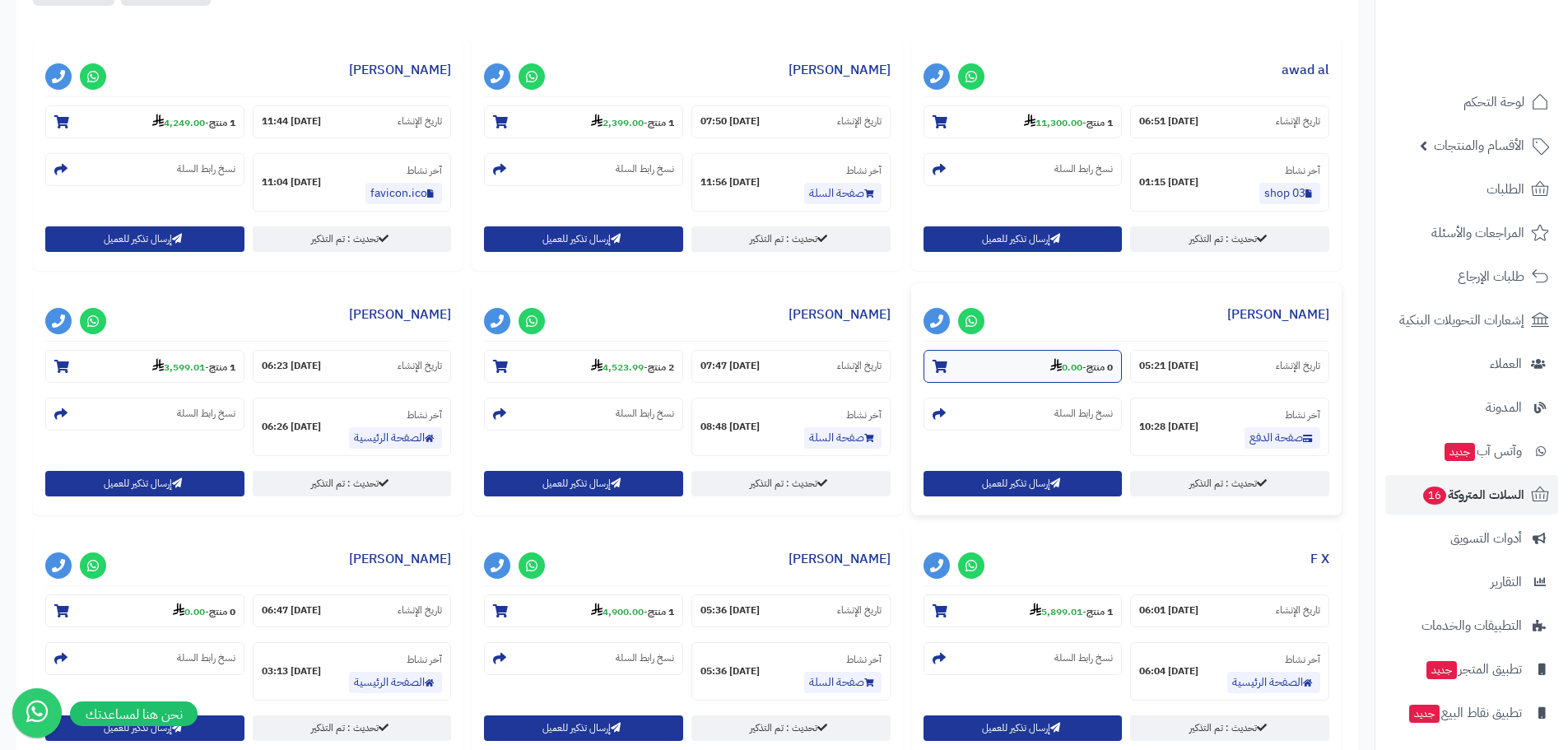
click at [1058, 367] on strong "0.00" at bounding box center [1066, 367] width 32 height 15
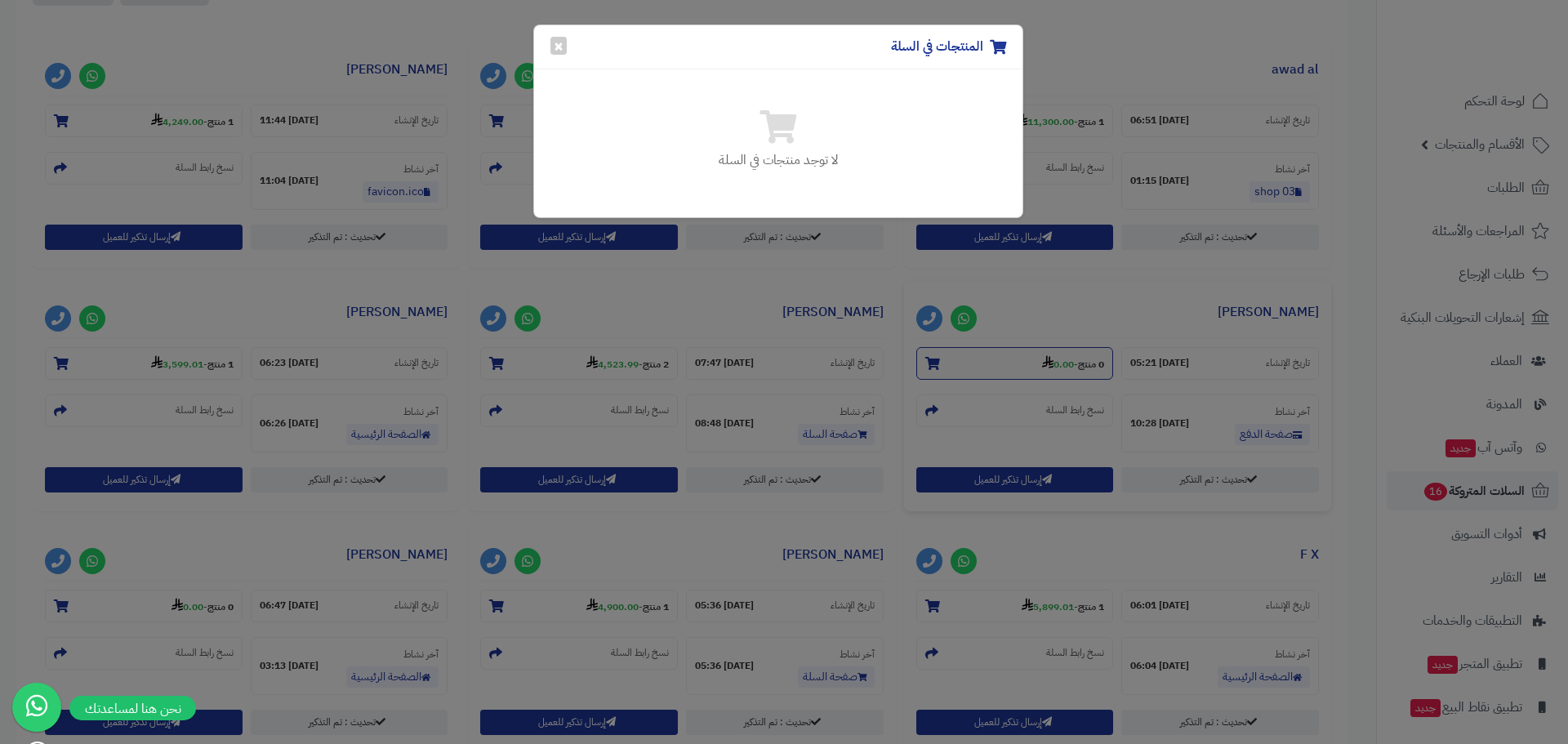
click at [1050, 364] on div "المنتجات في السلة × لا توجد منتجات في السلة" at bounding box center [784, 372] width 1568 height 744
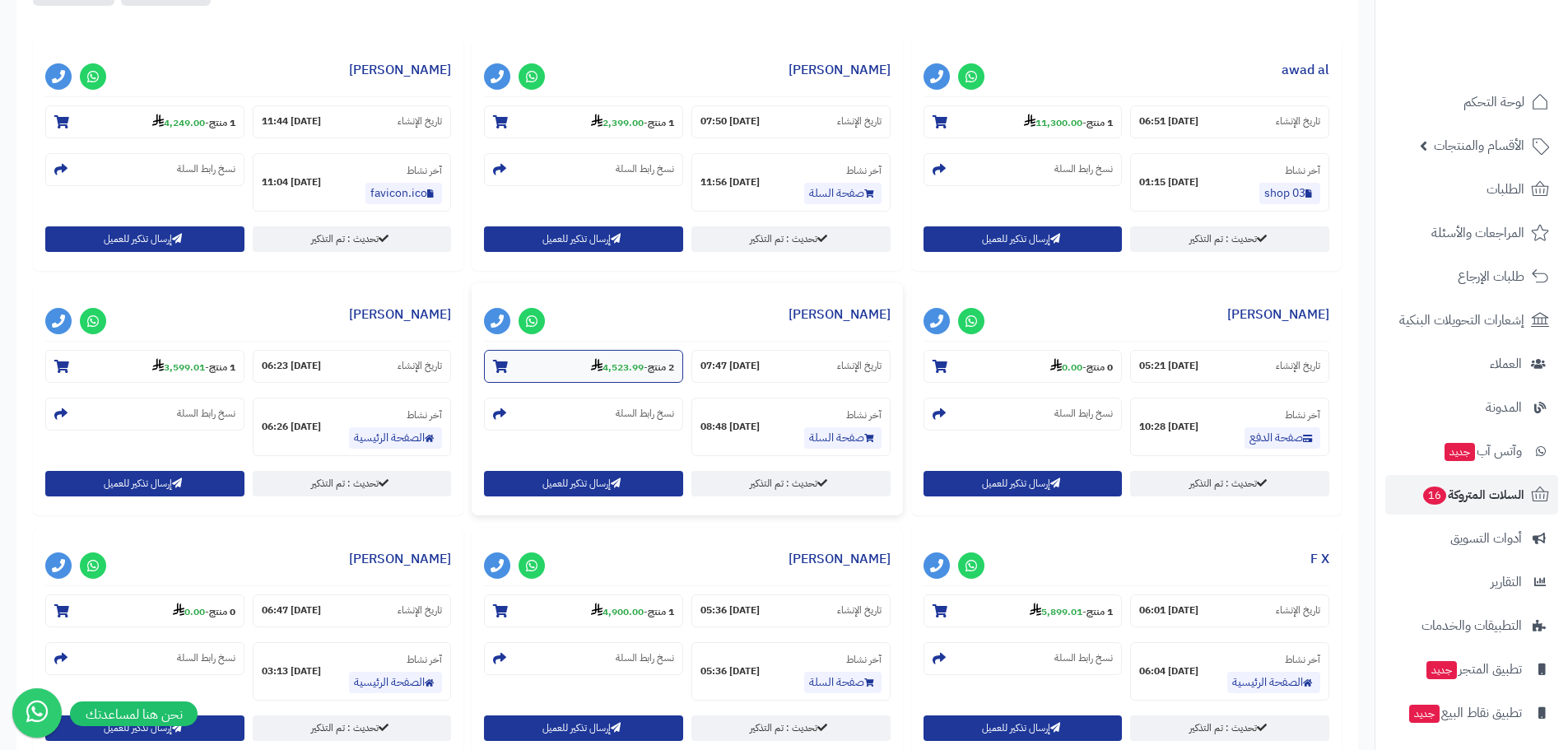
click at [632, 372] on strong "4,523.99" at bounding box center [617, 367] width 52 height 15
